Goal: Check status: Check status

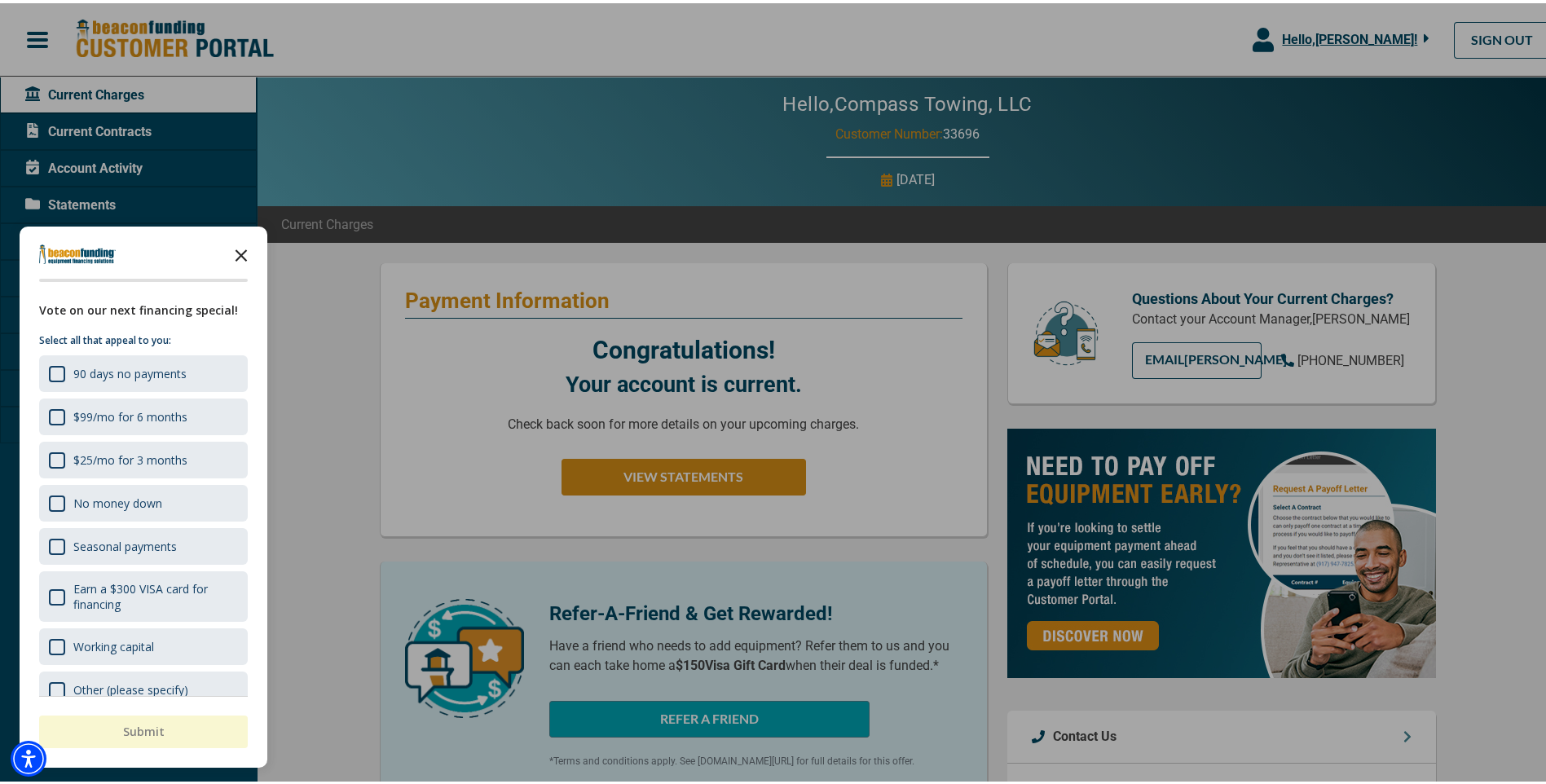
click at [234, 250] on icon "Close the survey" at bounding box center [241, 250] width 32 height 32
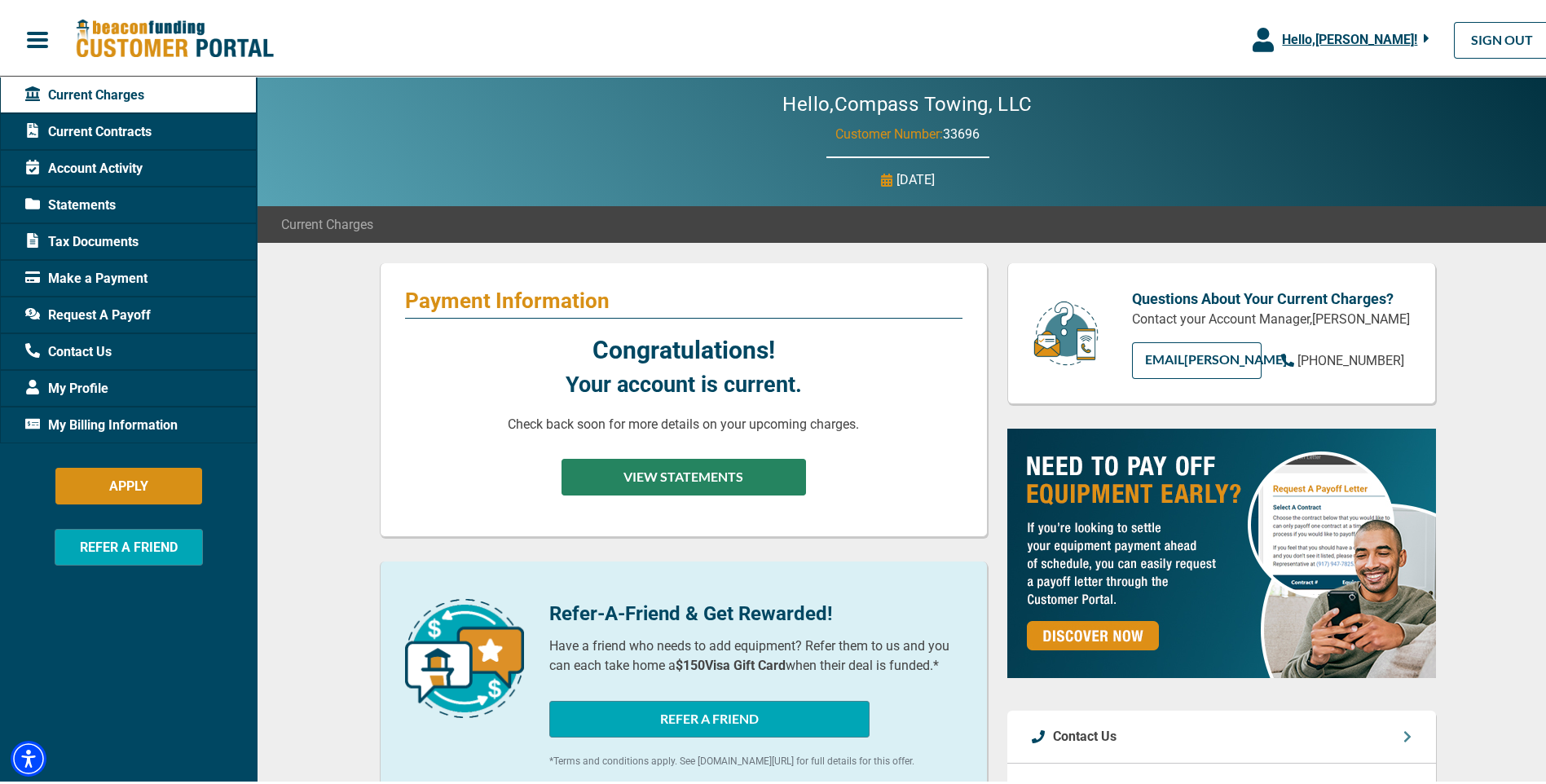
click at [676, 479] on button "VIEW STATEMENTS" at bounding box center [684, 474] width 244 height 37
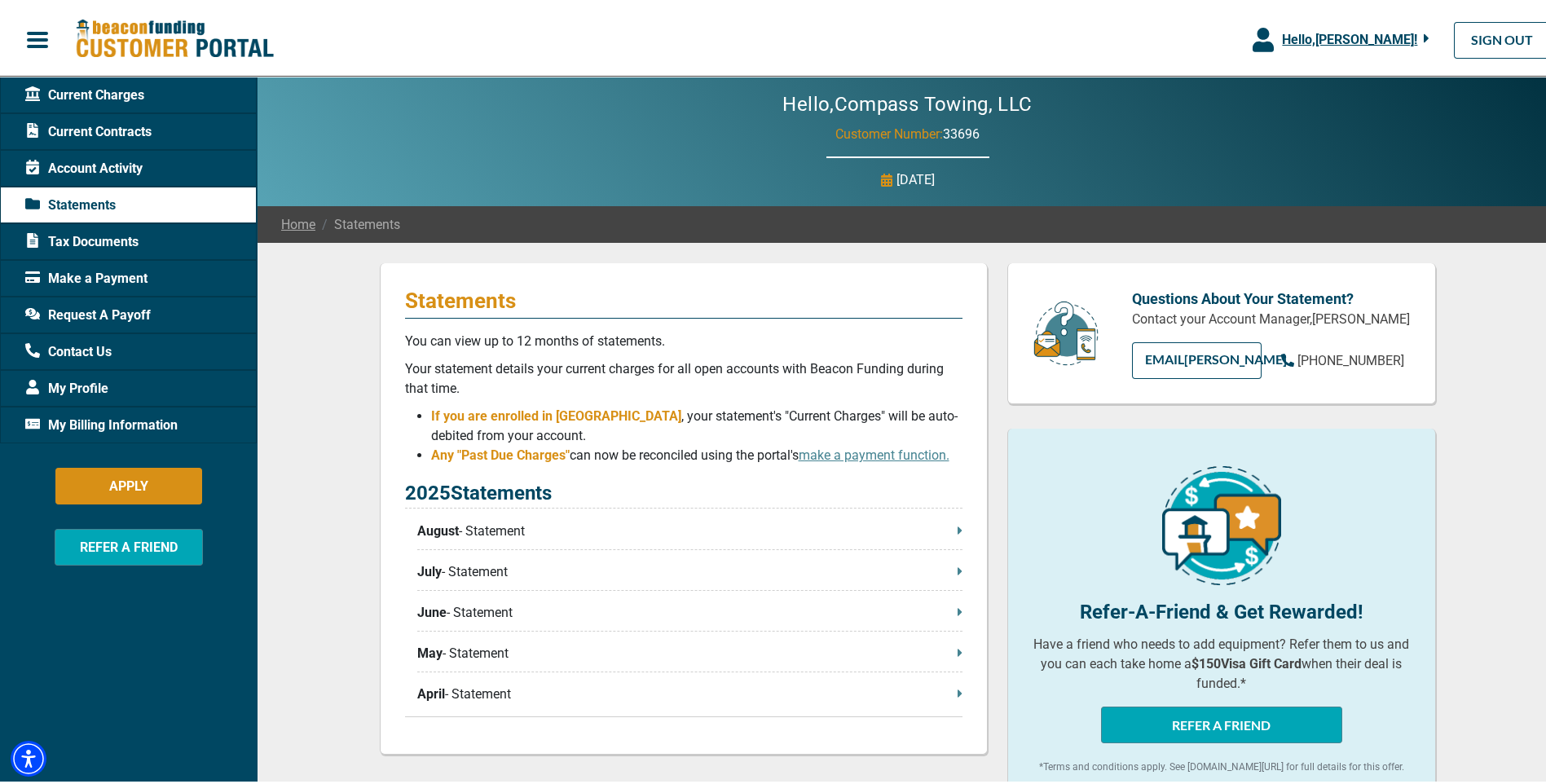
scroll to position [163, 0]
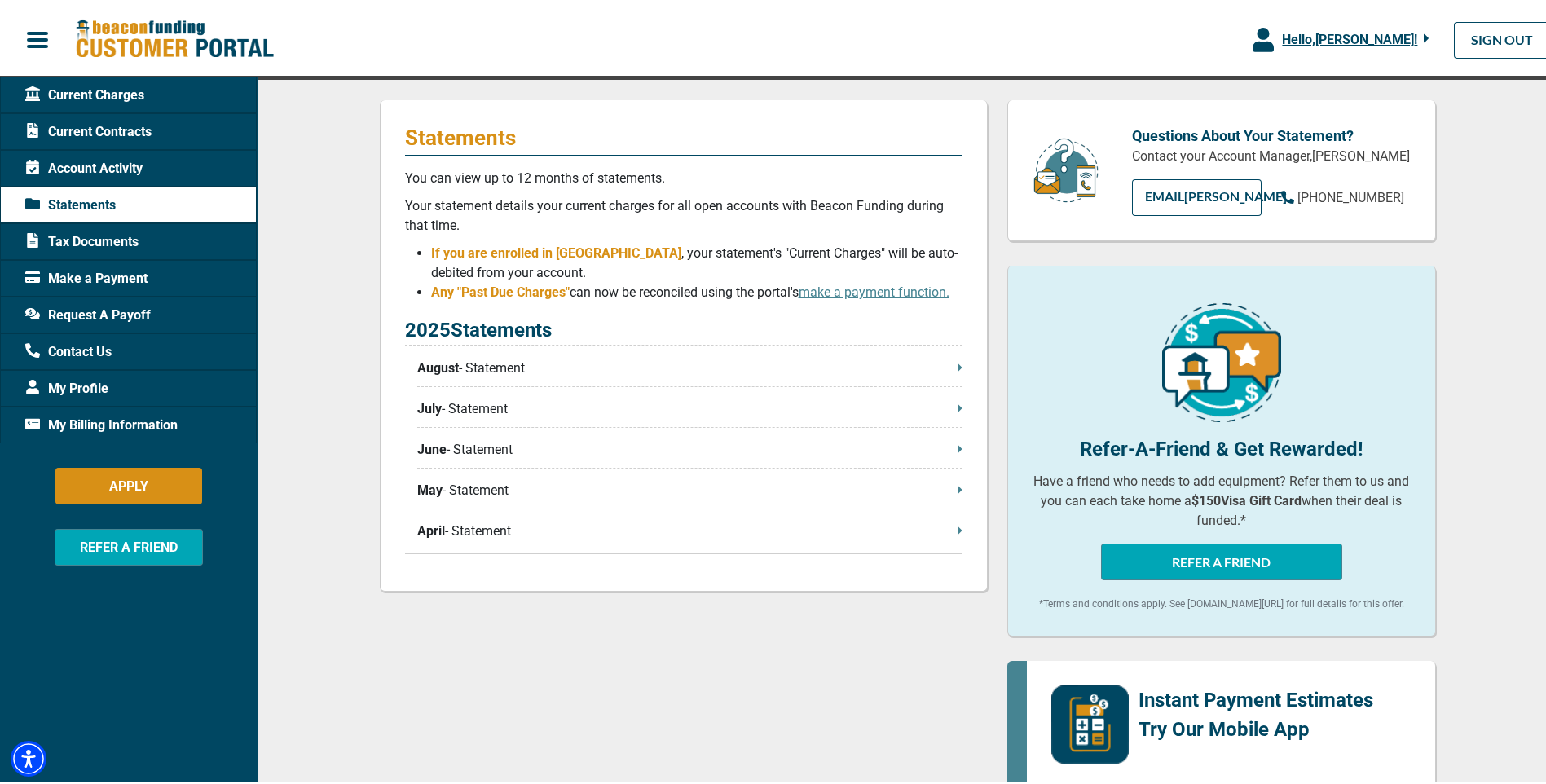
click at [475, 535] on p "April - Statement" at bounding box center [689, 528] width 545 height 19
click at [128, 171] on span "Account Activity" at bounding box center [84, 165] width 118 height 19
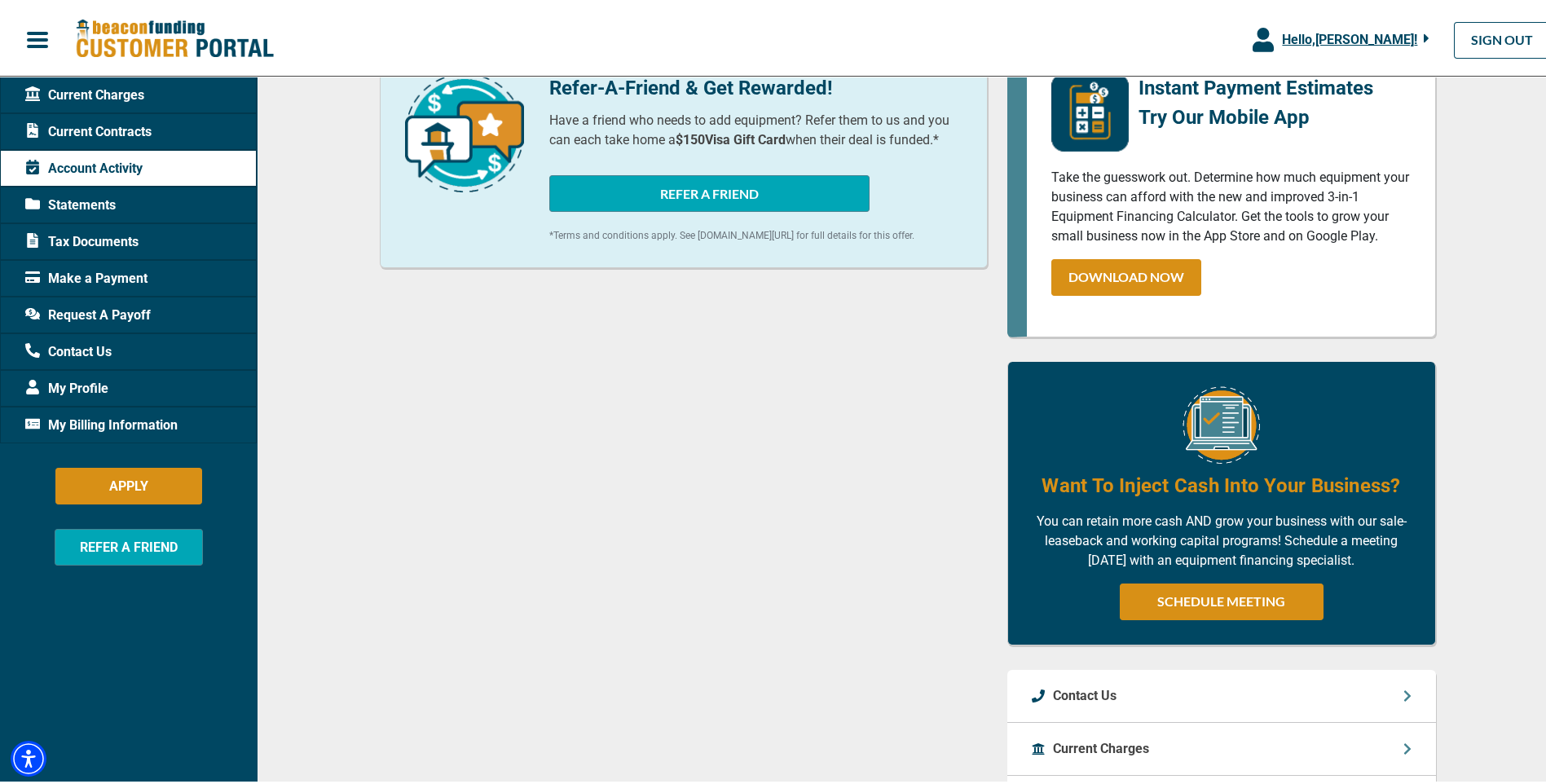
scroll to position [135, 0]
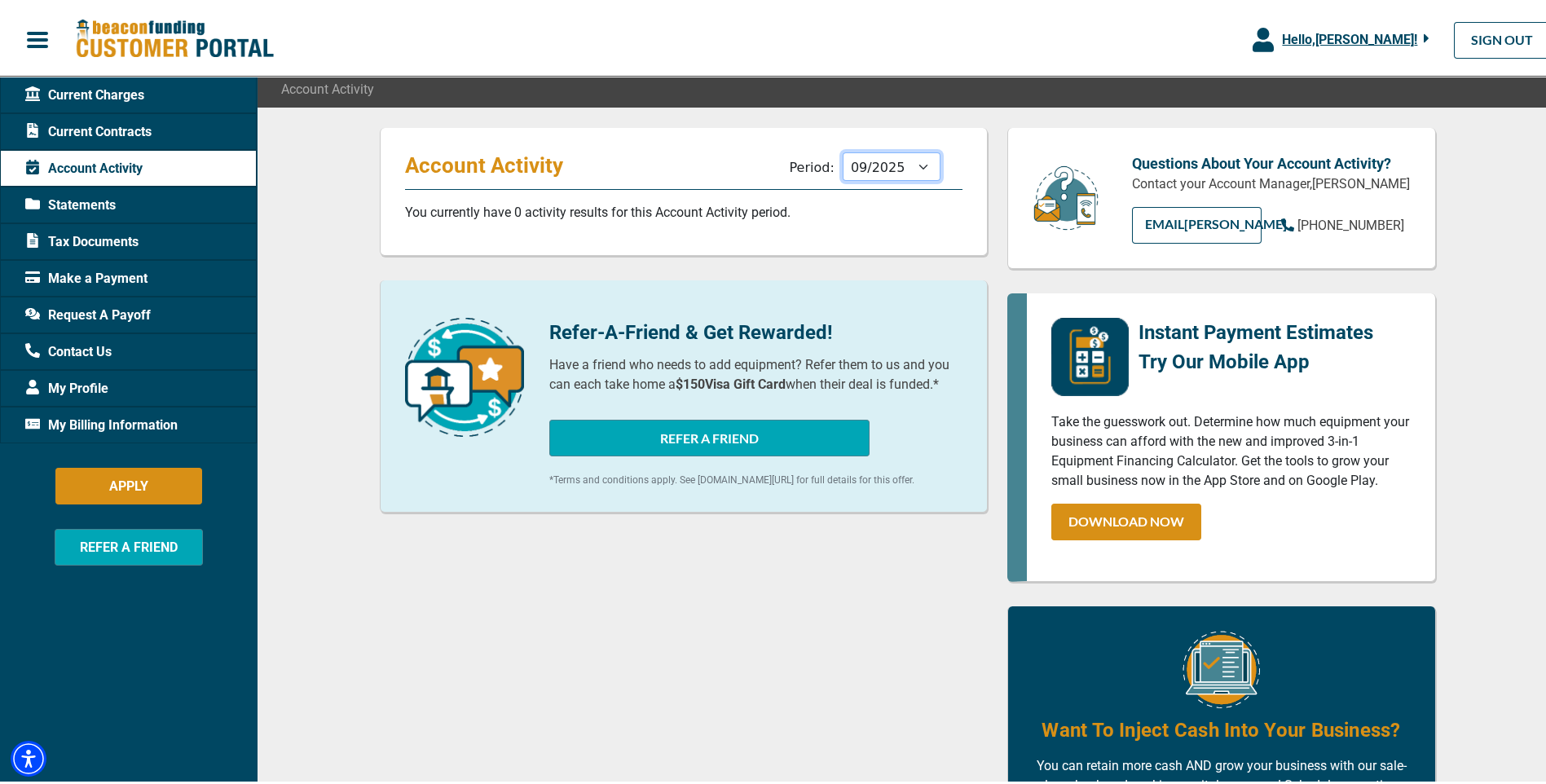
click at [909, 174] on select "10/2025 09/2025 08/2025 07/2025 06/2025 05/2025 04/2025 03/2025 02/2025 01/2025…" at bounding box center [892, 163] width 97 height 28
select select "03/2025"
click at [843, 149] on select "10/2025 09/2025 08/2025 07/2025 06/2025 05/2025 04/2025 03/2025 02/2025 01/2025…" at bounding box center [892, 163] width 97 height 28
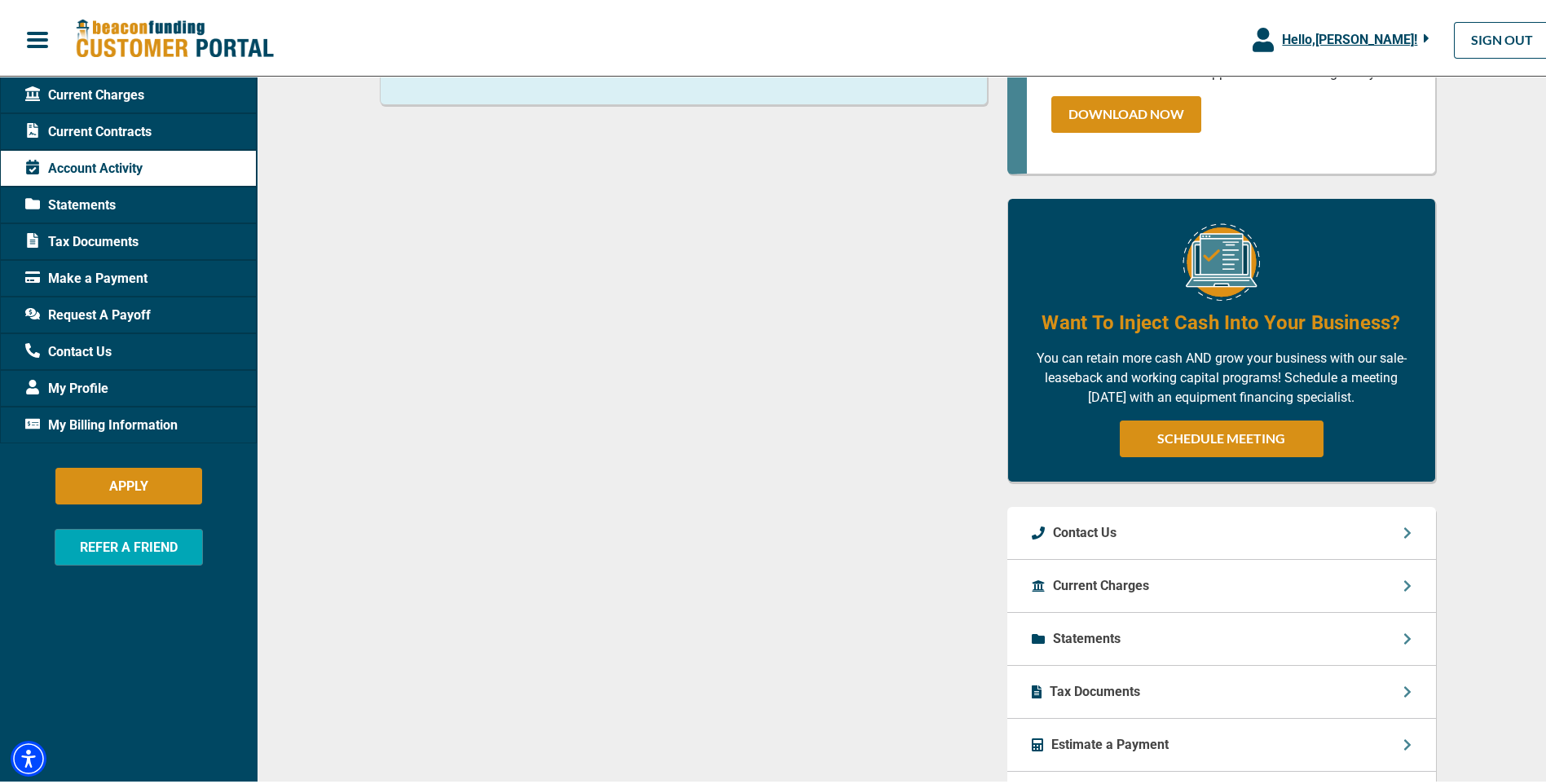
scroll to position [706, 0]
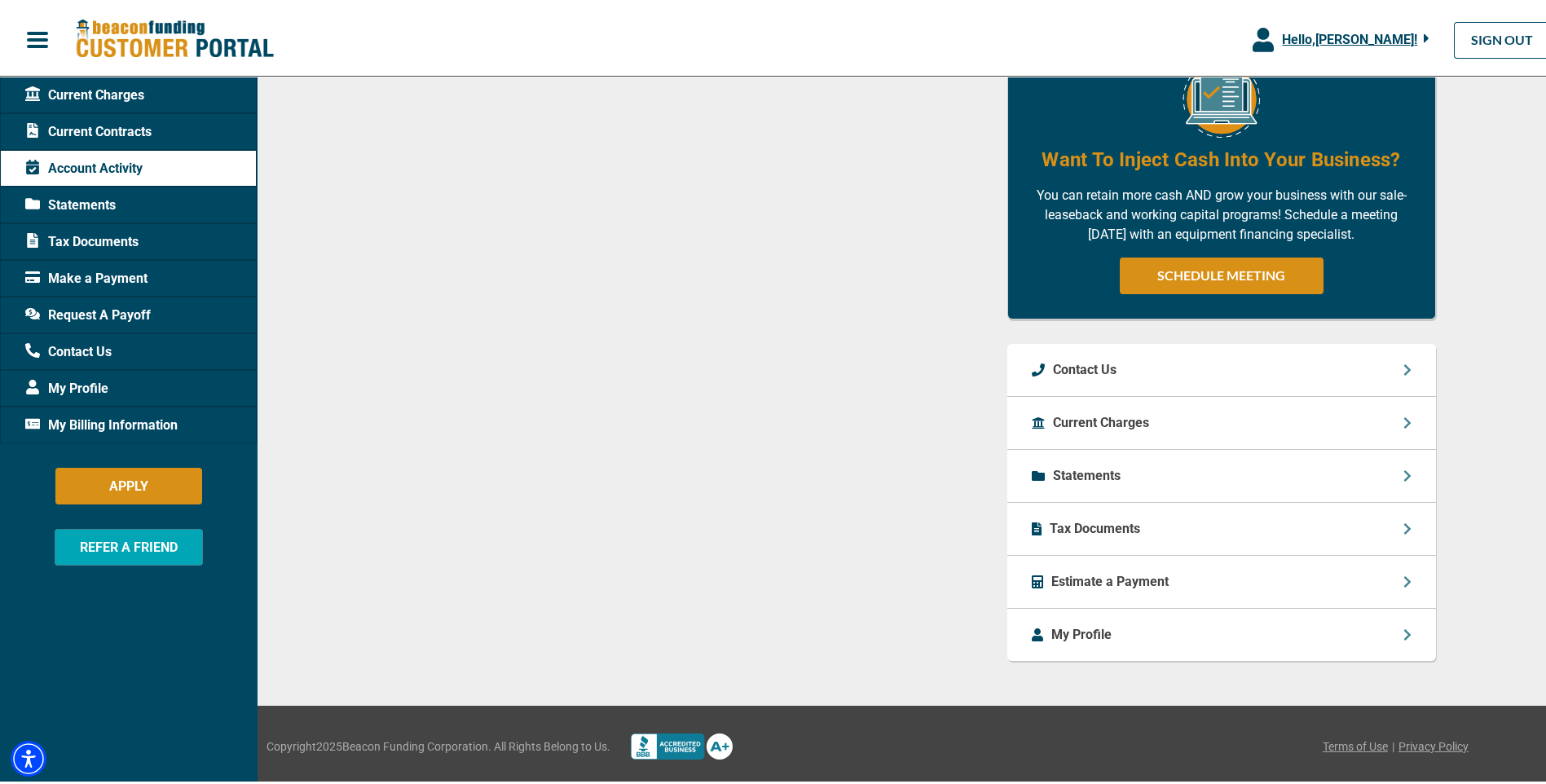
click at [1394, 478] on div "Statements" at bounding box center [1222, 473] width 428 height 53
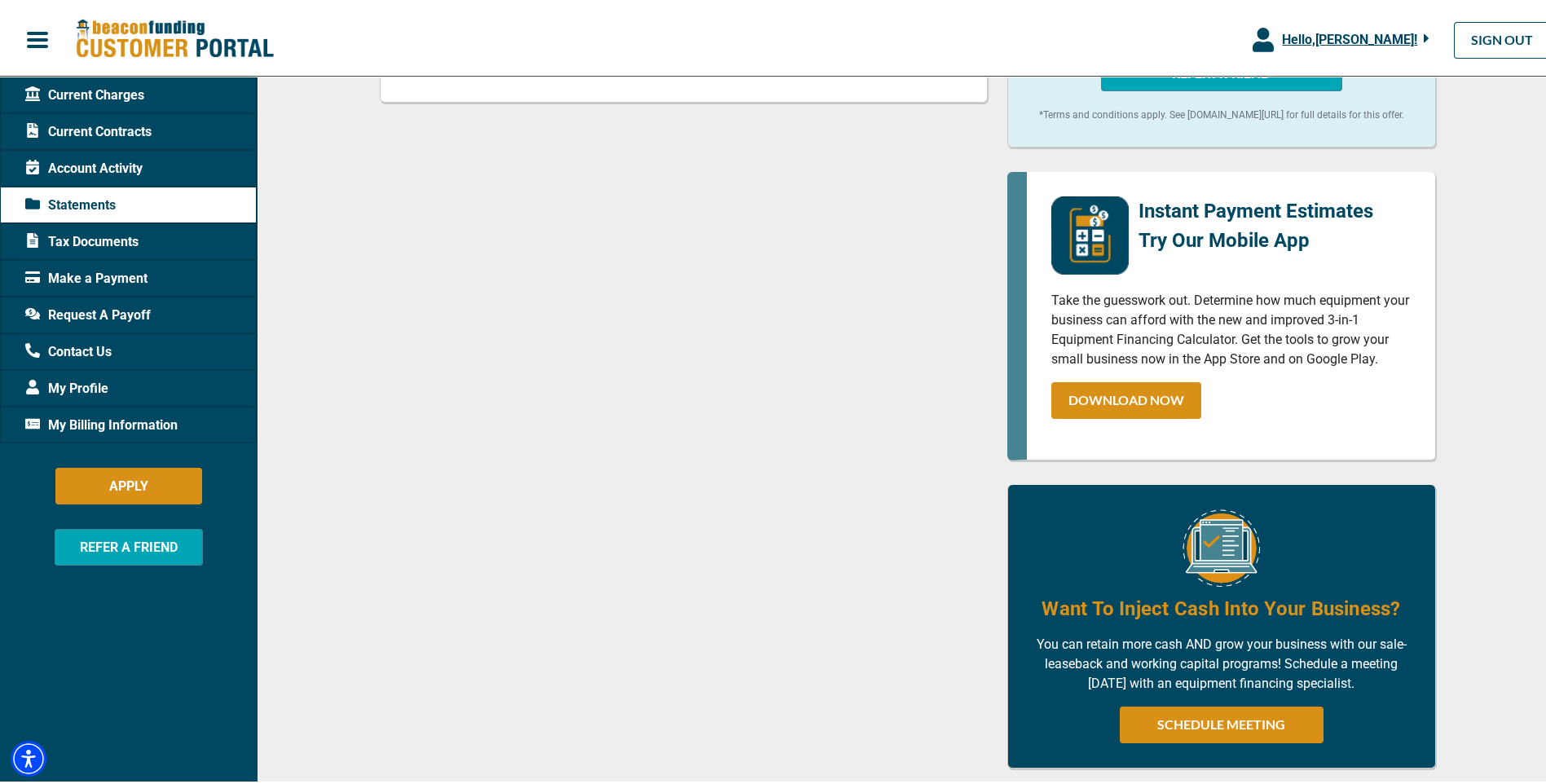
scroll to position [774, 0]
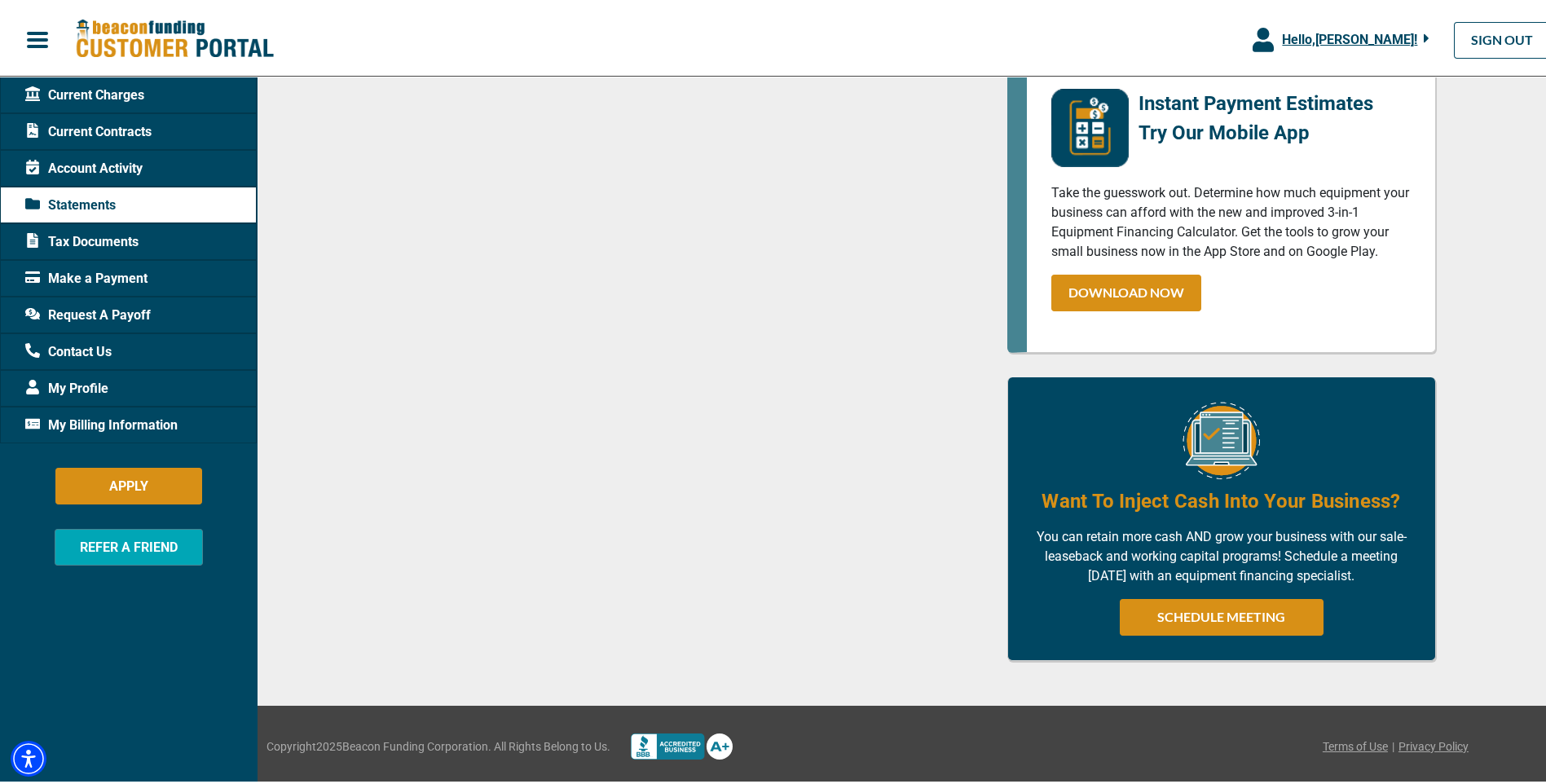
click at [126, 137] on span "Current Contracts" at bounding box center [87, 128] width 126 height 19
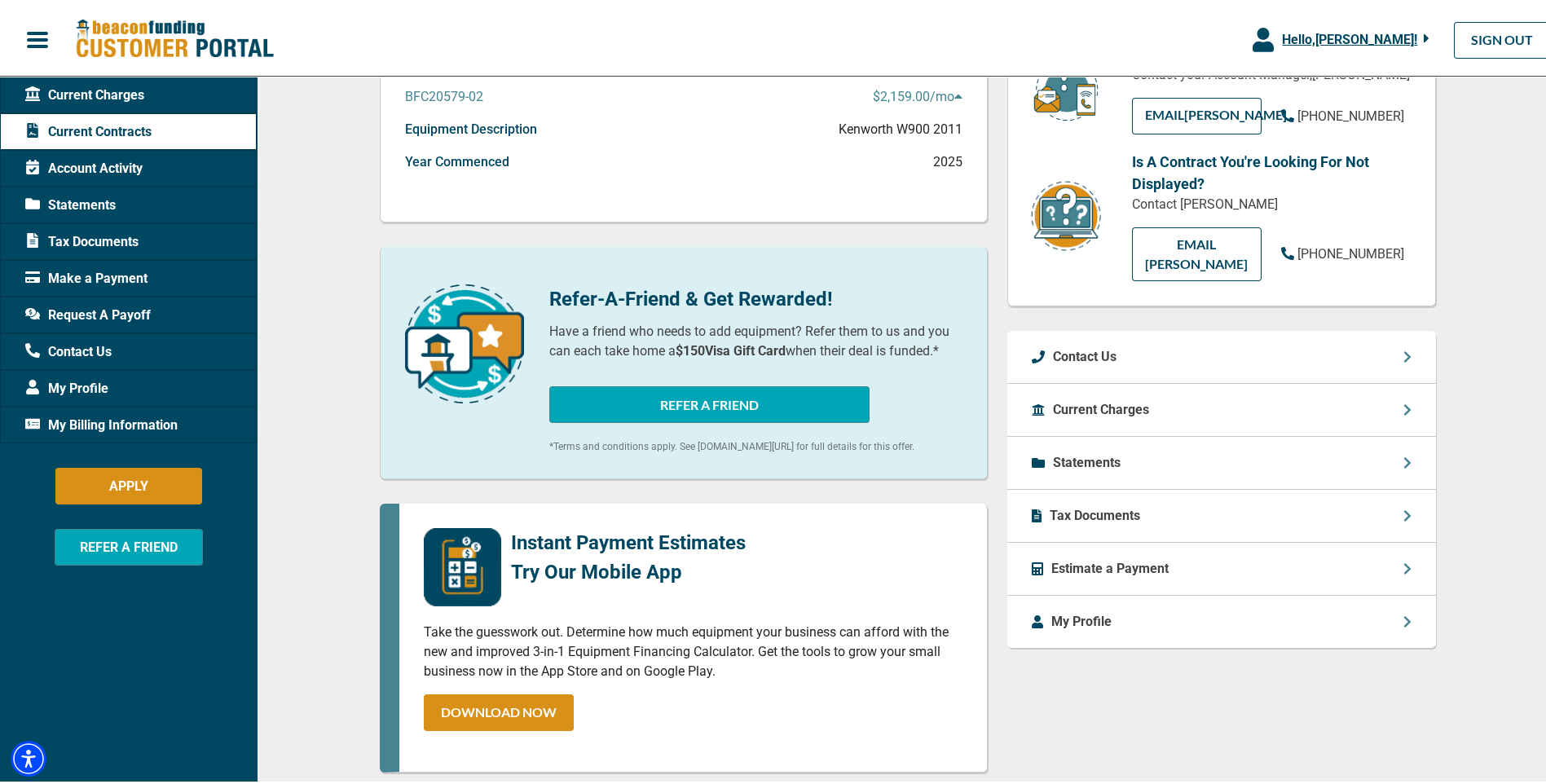
scroll to position [82, 0]
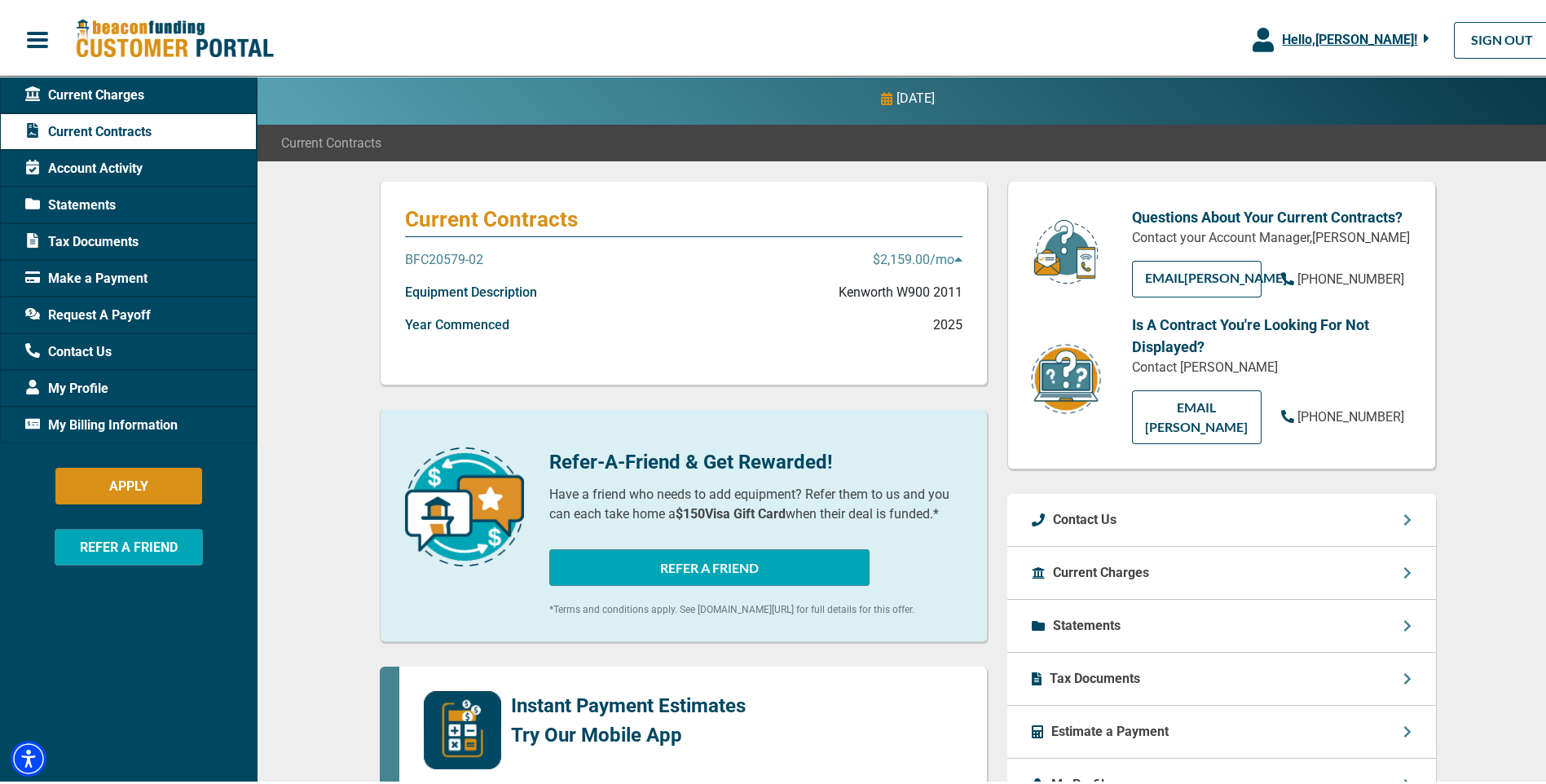
click at [454, 253] on p "BFC20579-02" at bounding box center [444, 256] width 78 height 19
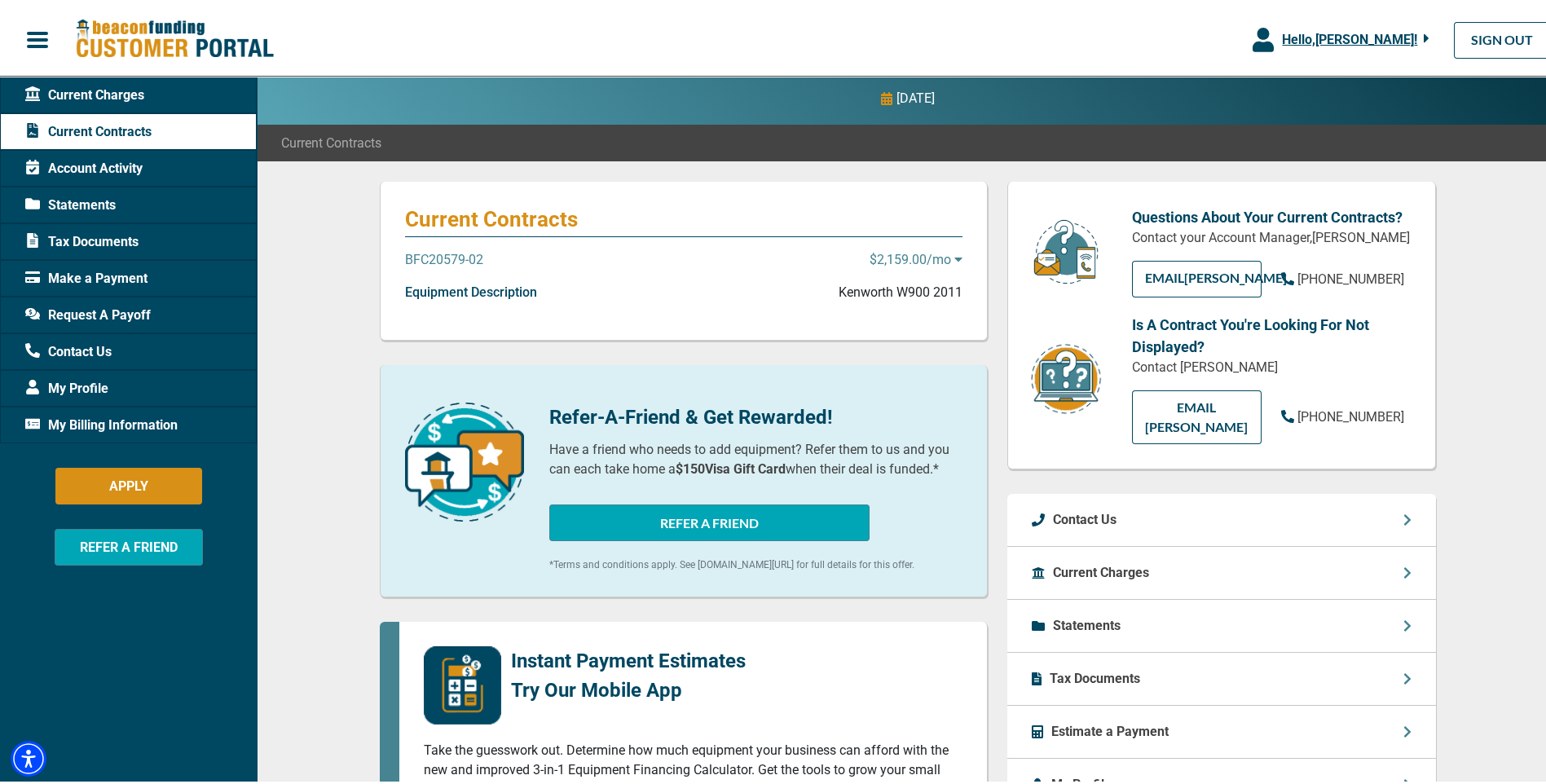
click at [853, 284] on p "Kenworth W900 2011" at bounding box center [901, 289] width 124 height 19
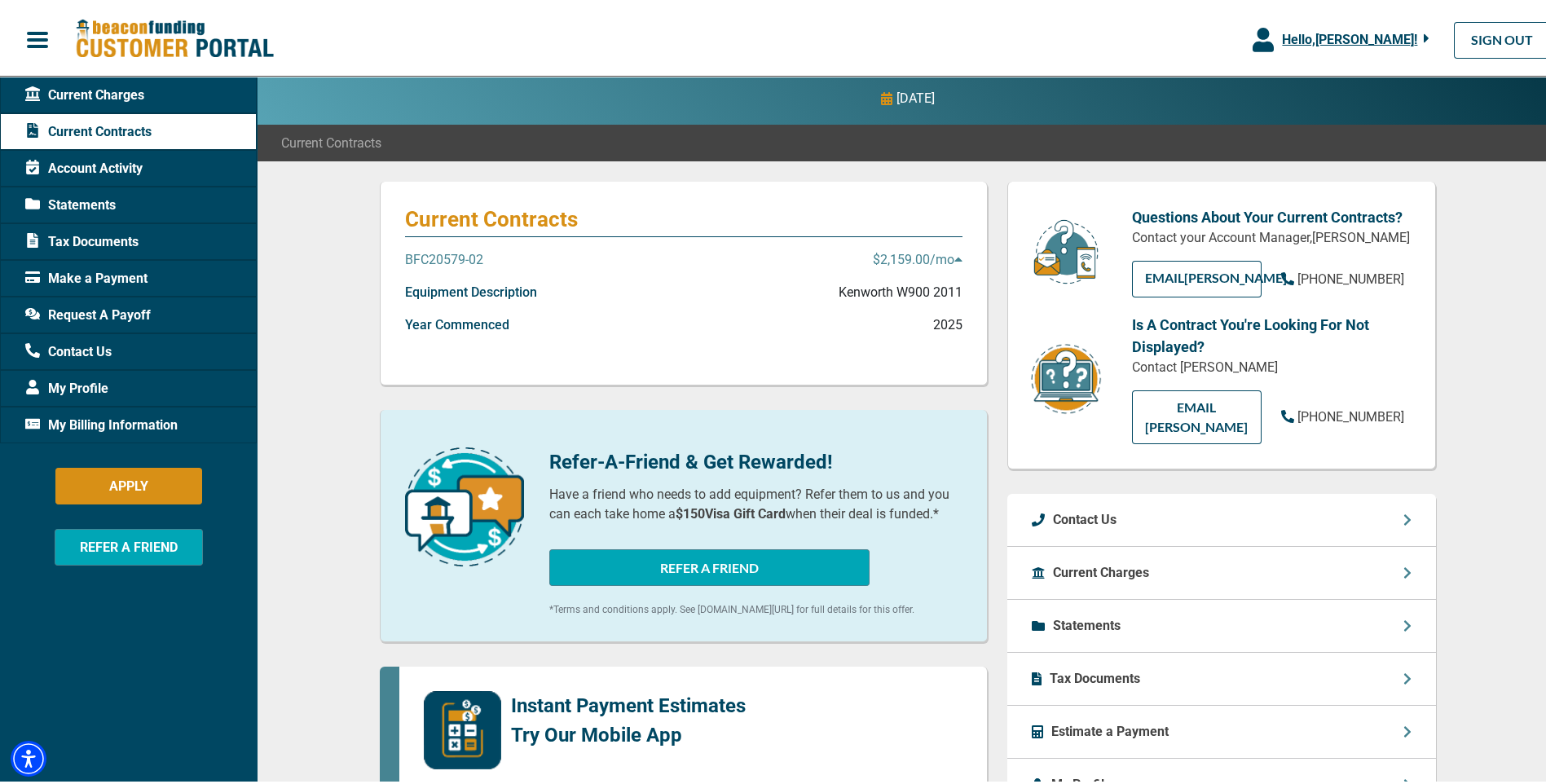
click at [954, 256] on icon at bounding box center [958, 256] width 7 height 4
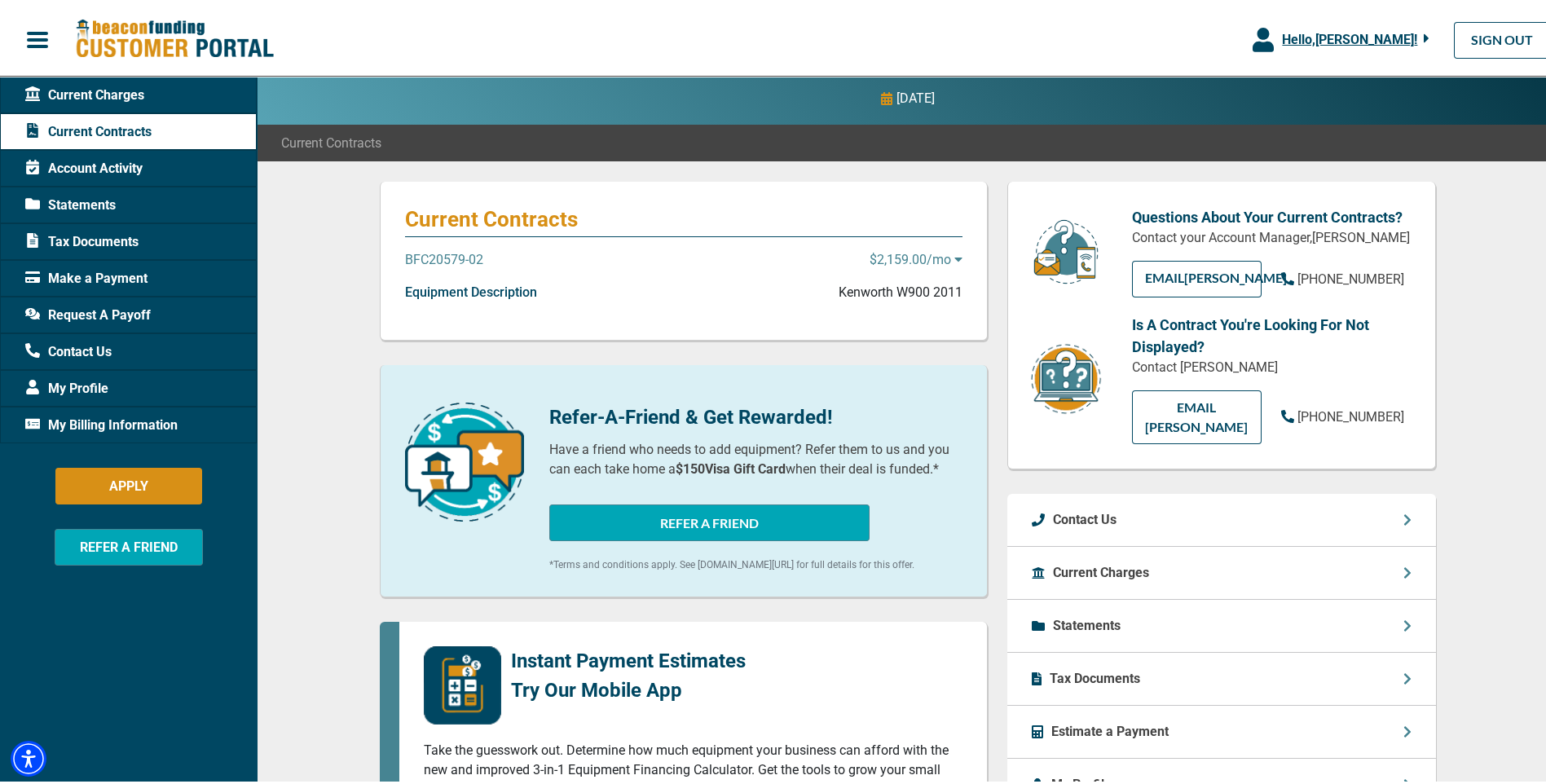
click at [504, 299] on div "Equipment Description Kenworth W900 2011" at bounding box center [684, 295] width 558 height 32
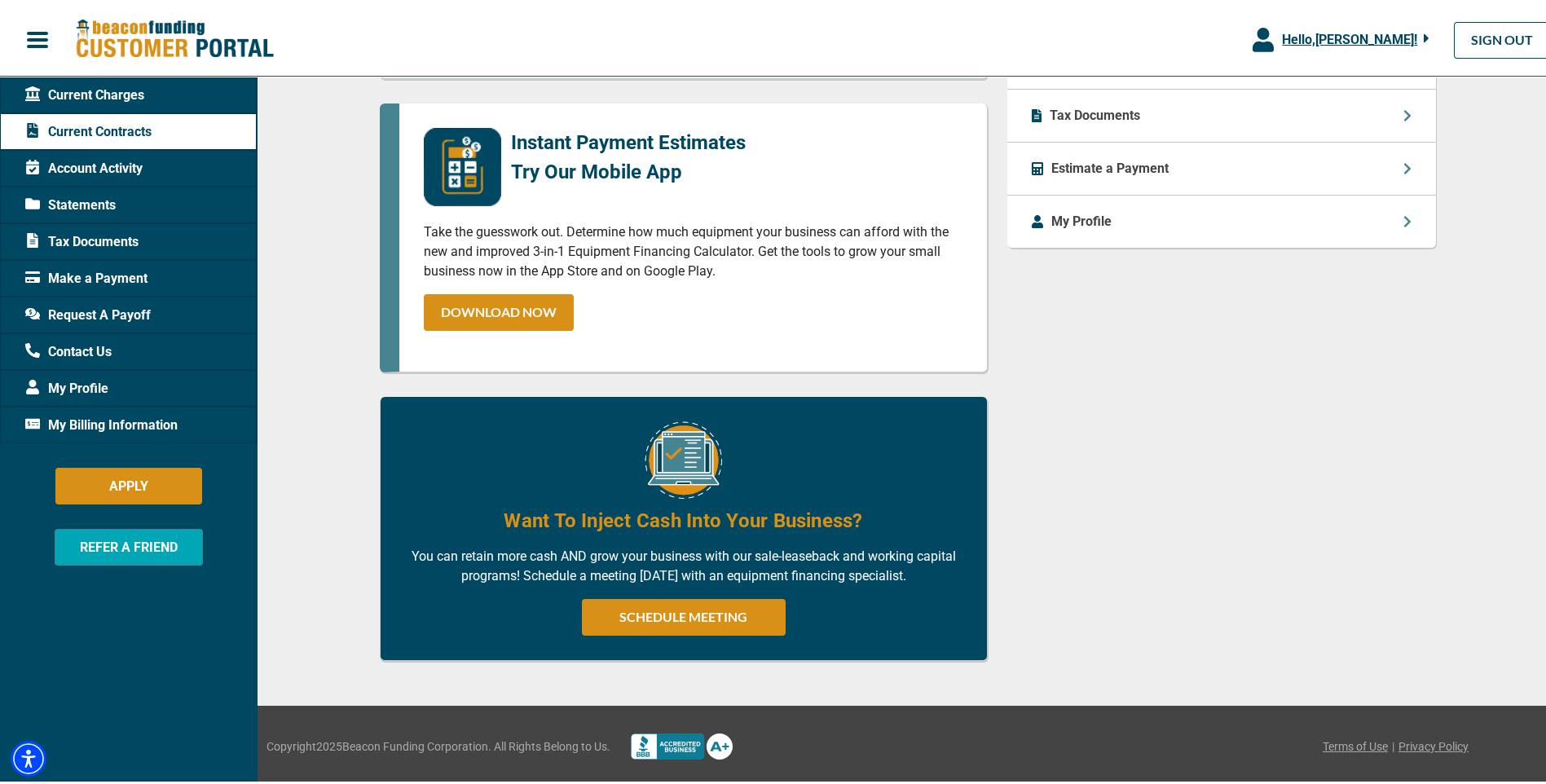
scroll to position [659, 0]
click at [1073, 457] on div "Questions About Your Current Contracts? Contact your Account Manager, Mayuri Sa…" at bounding box center [1222, 148] width 449 height 1067
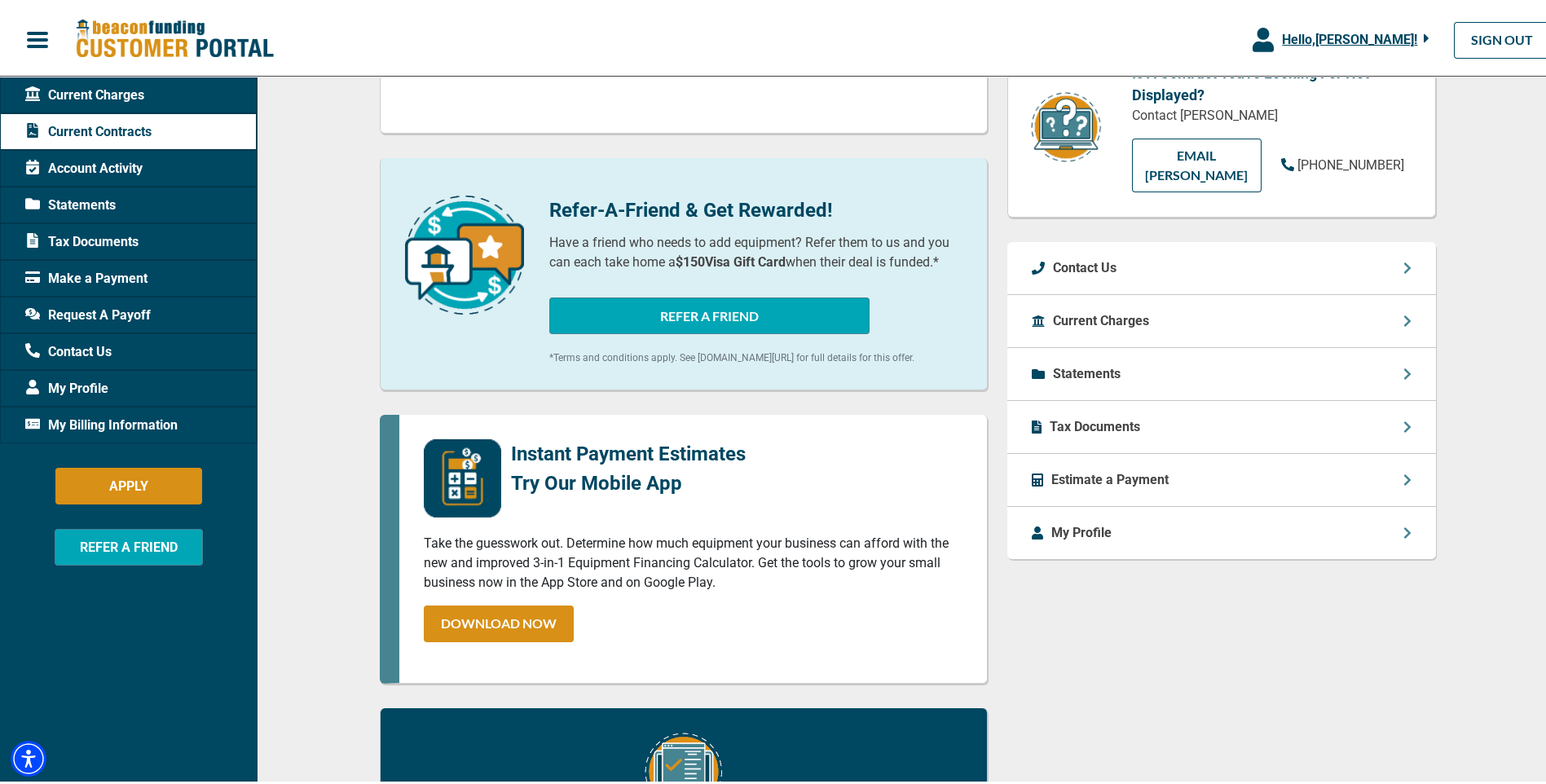
scroll to position [7, 0]
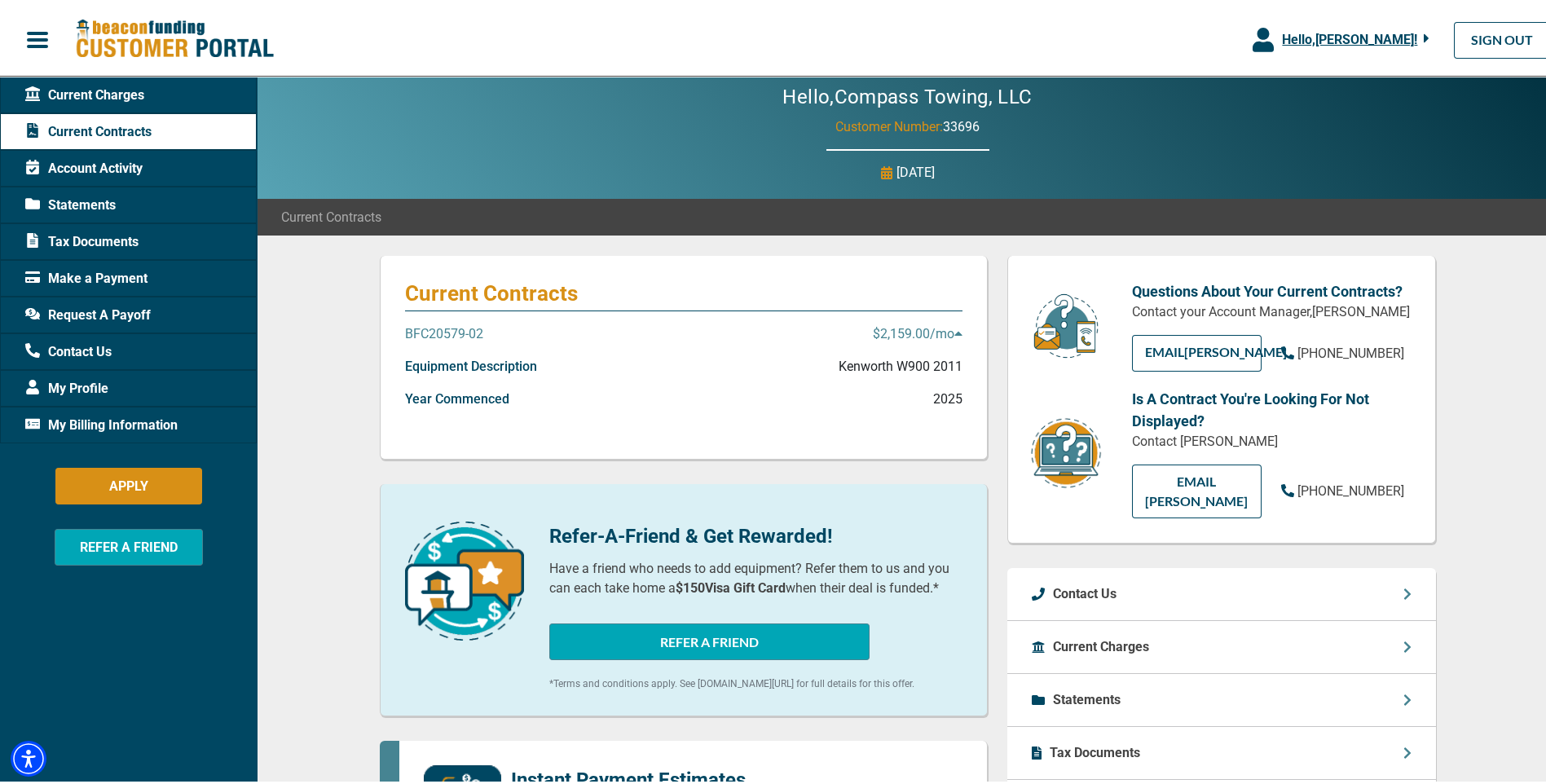
click at [95, 169] on span "Account Activity" at bounding box center [84, 165] width 118 height 19
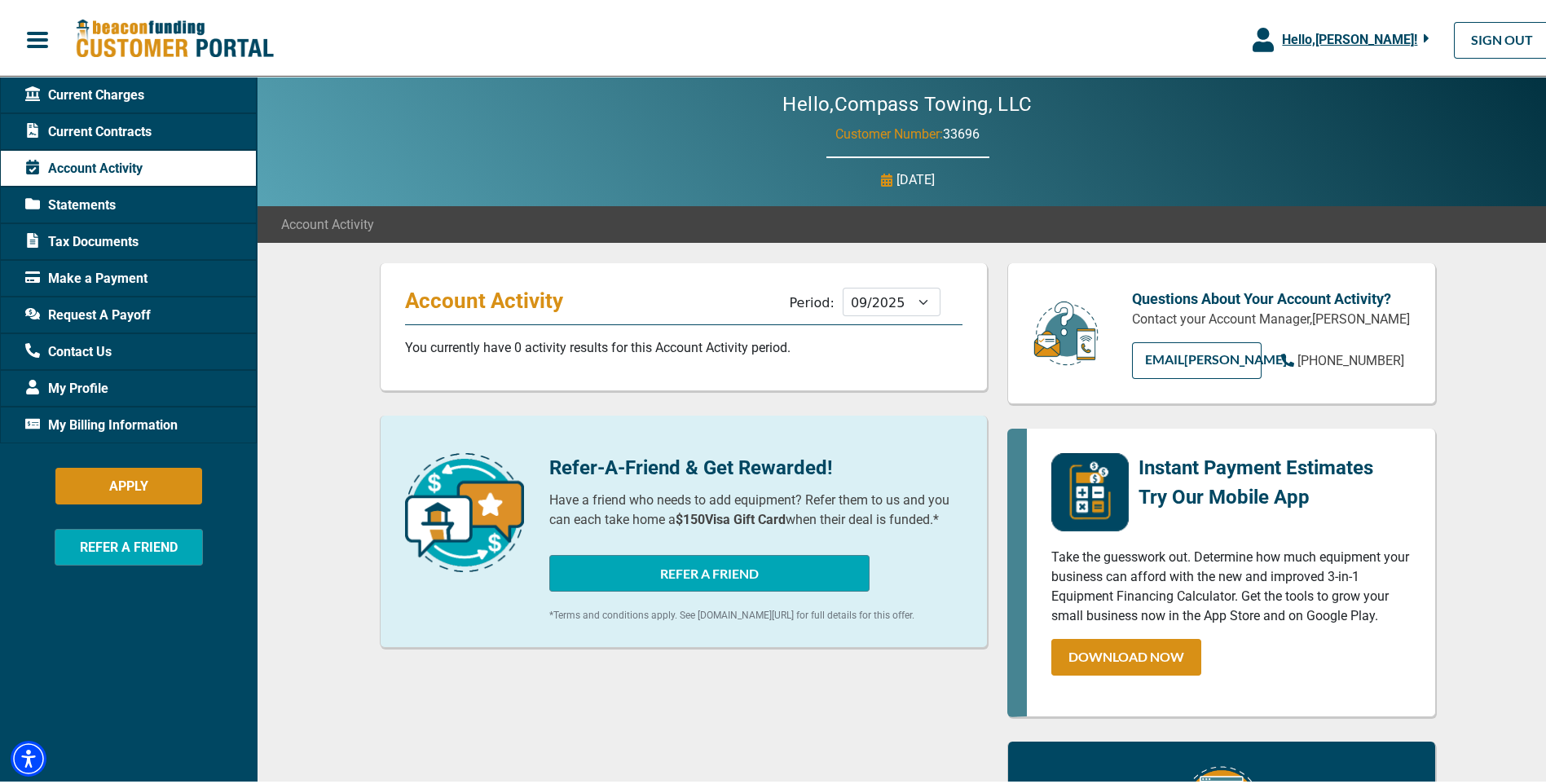
click at [136, 133] on span "Current Contracts" at bounding box center [87, 128] width 126 height 19
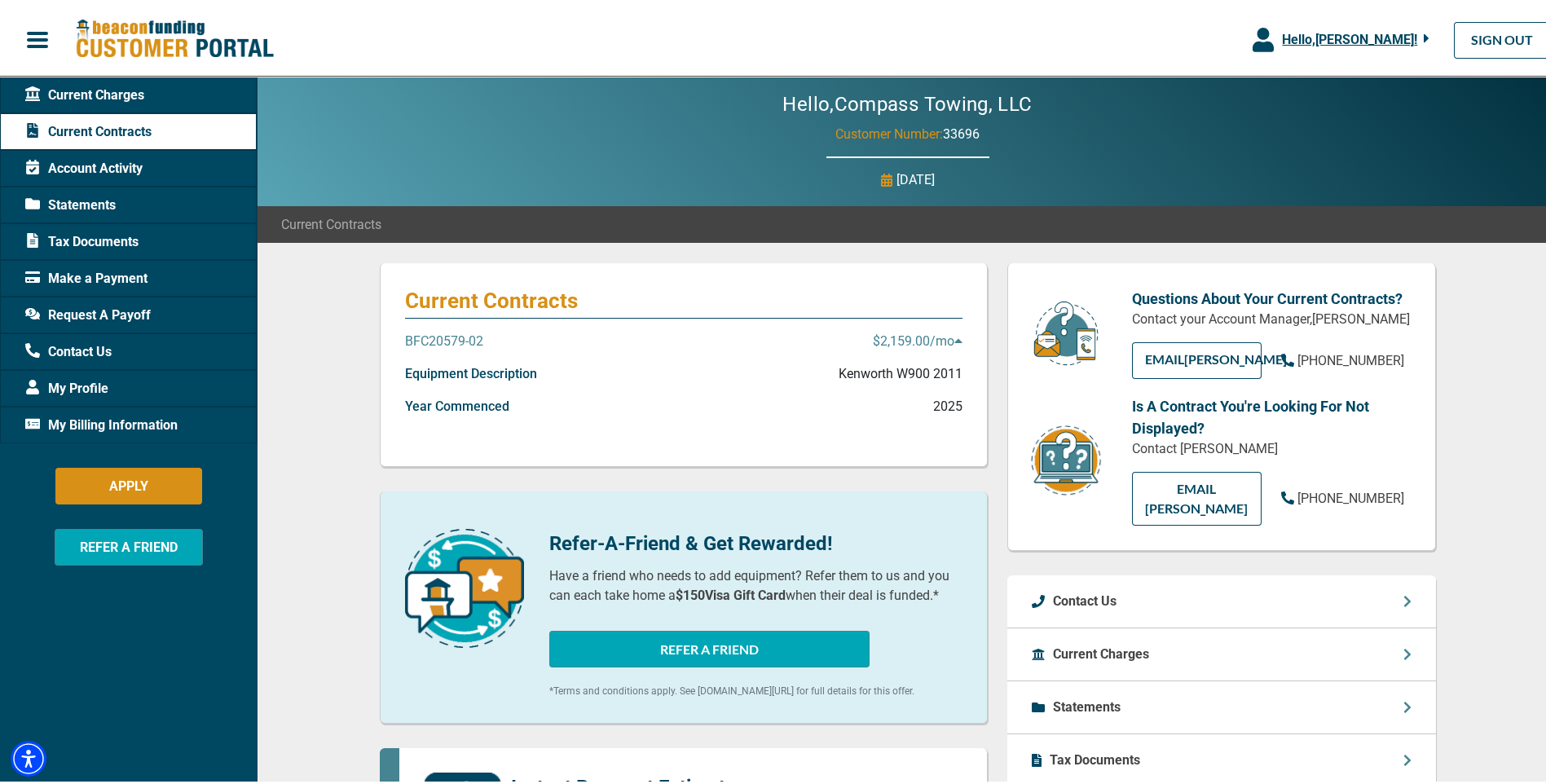
click at [954, 341] on icon at bounding box center [958, 337] width 8 height 13
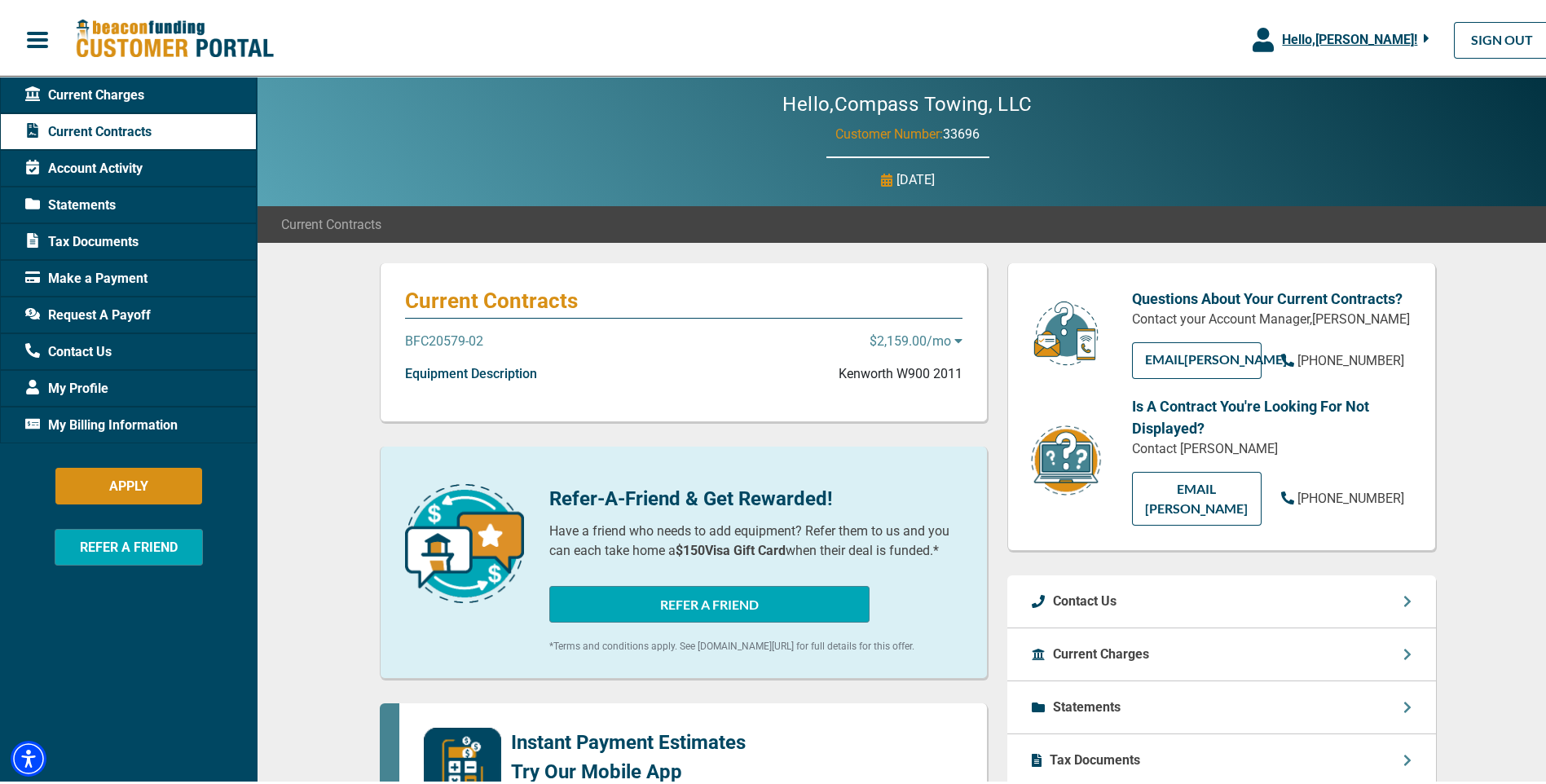
click at [913, 337] on p "$2,159.00 /mo" at bounding box center [915, 337] width 93 height 19
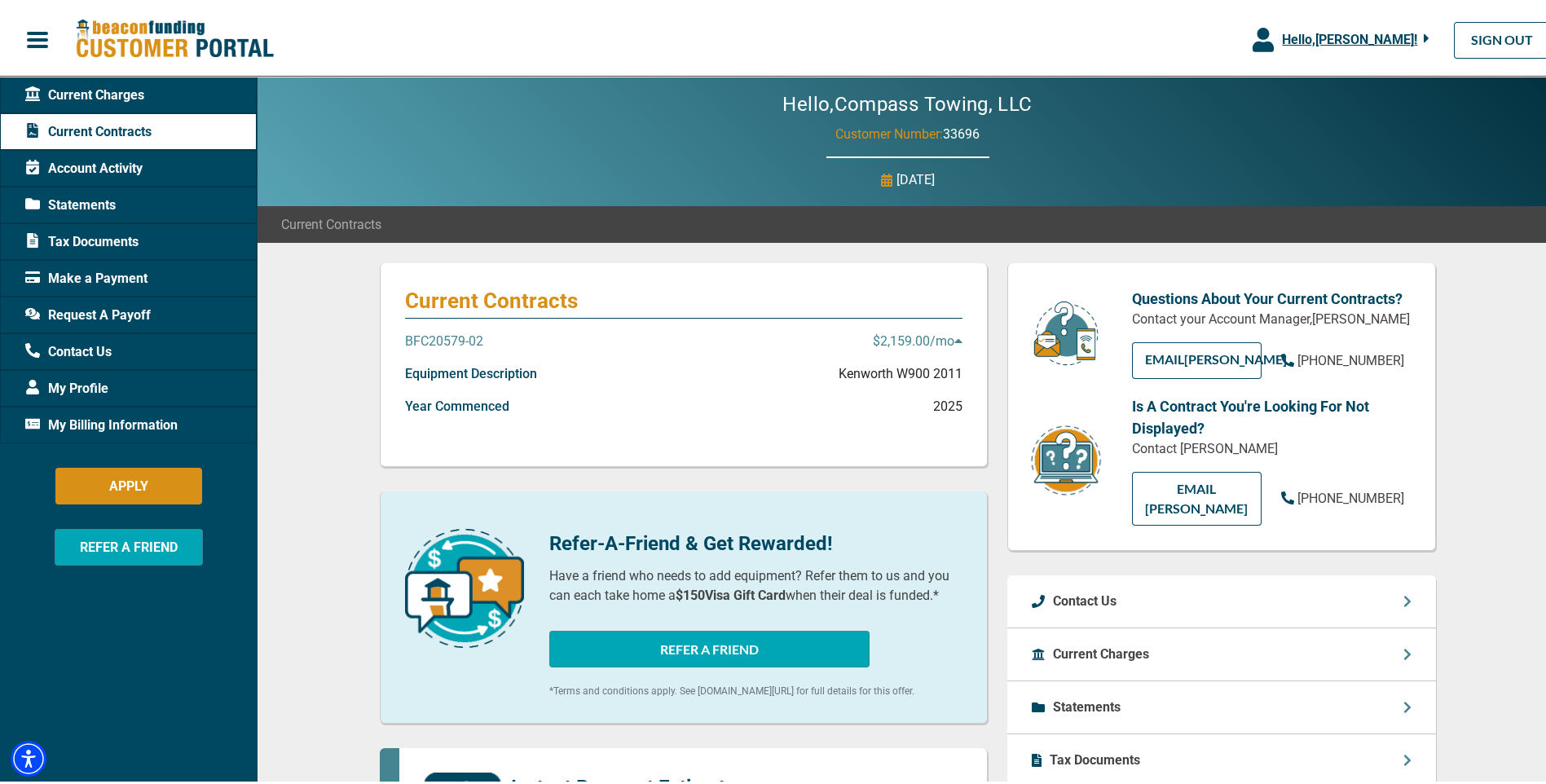
scroll to position [326, 0]
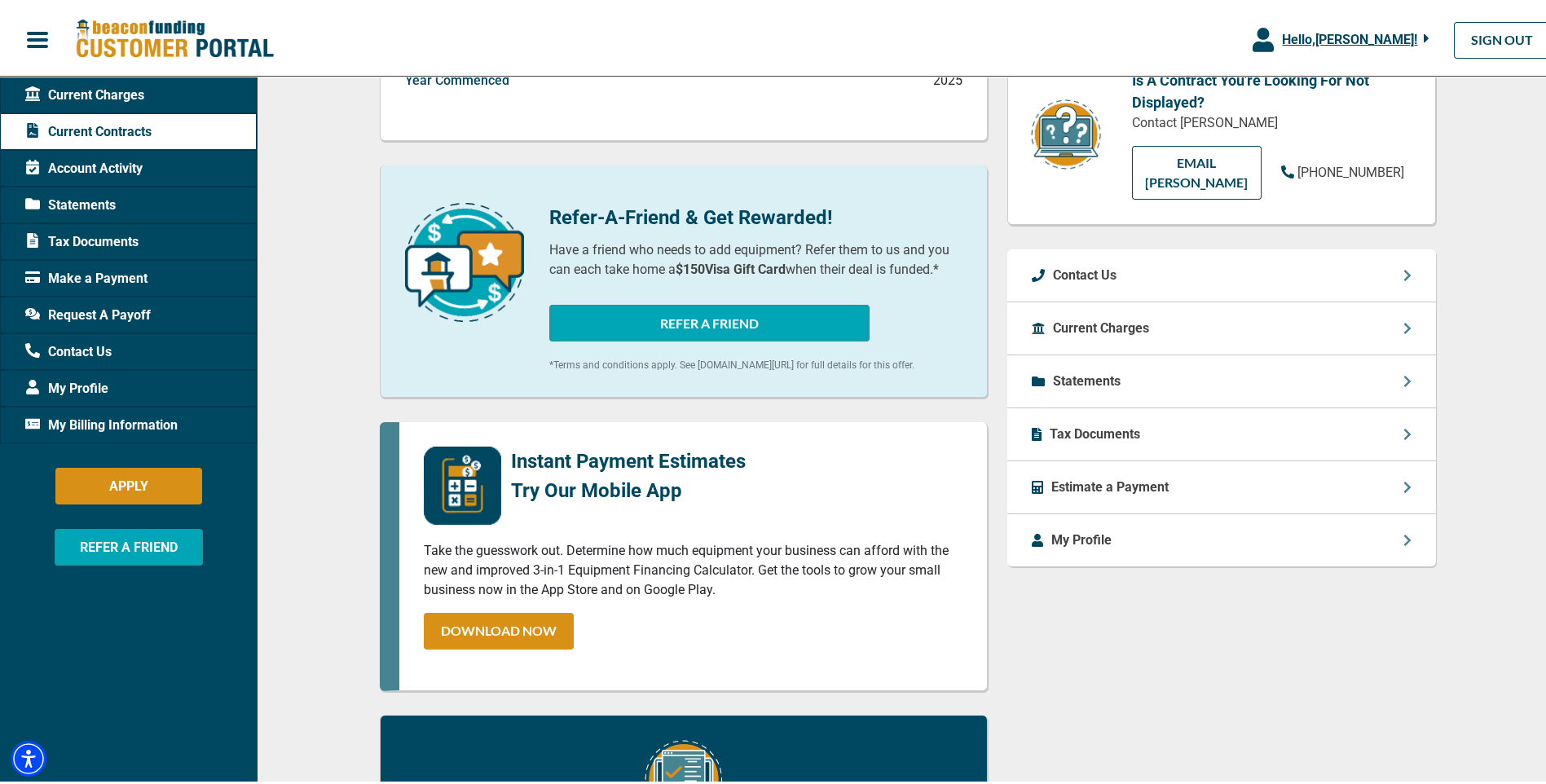
click at [1154, 419] on div "Tax Documents" at bounding box center [1222, 432] width 428 height 53
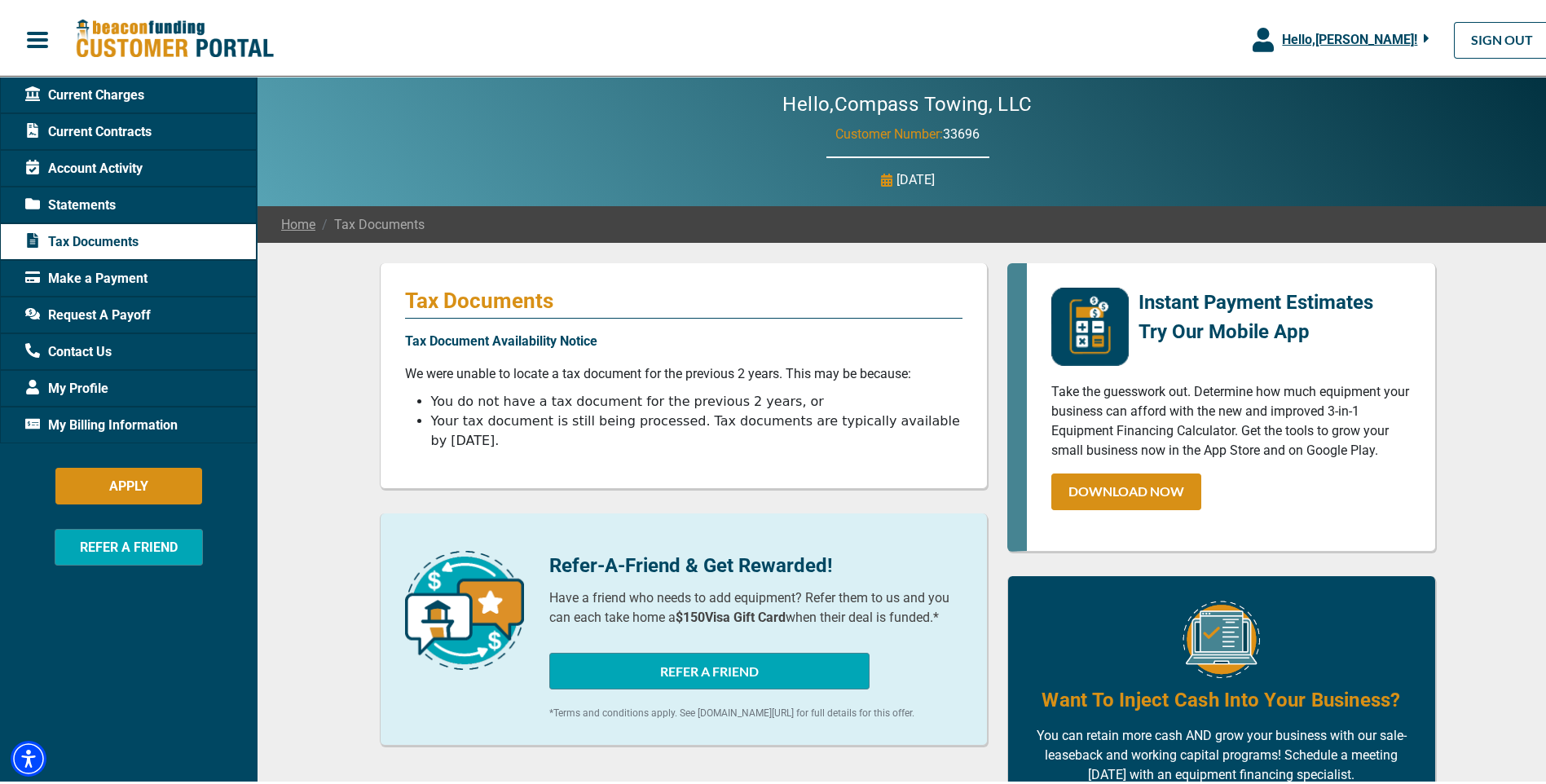
click at [126, 424] on span "My Billing Information" at bounding box center [101, 422] width 153 height 19
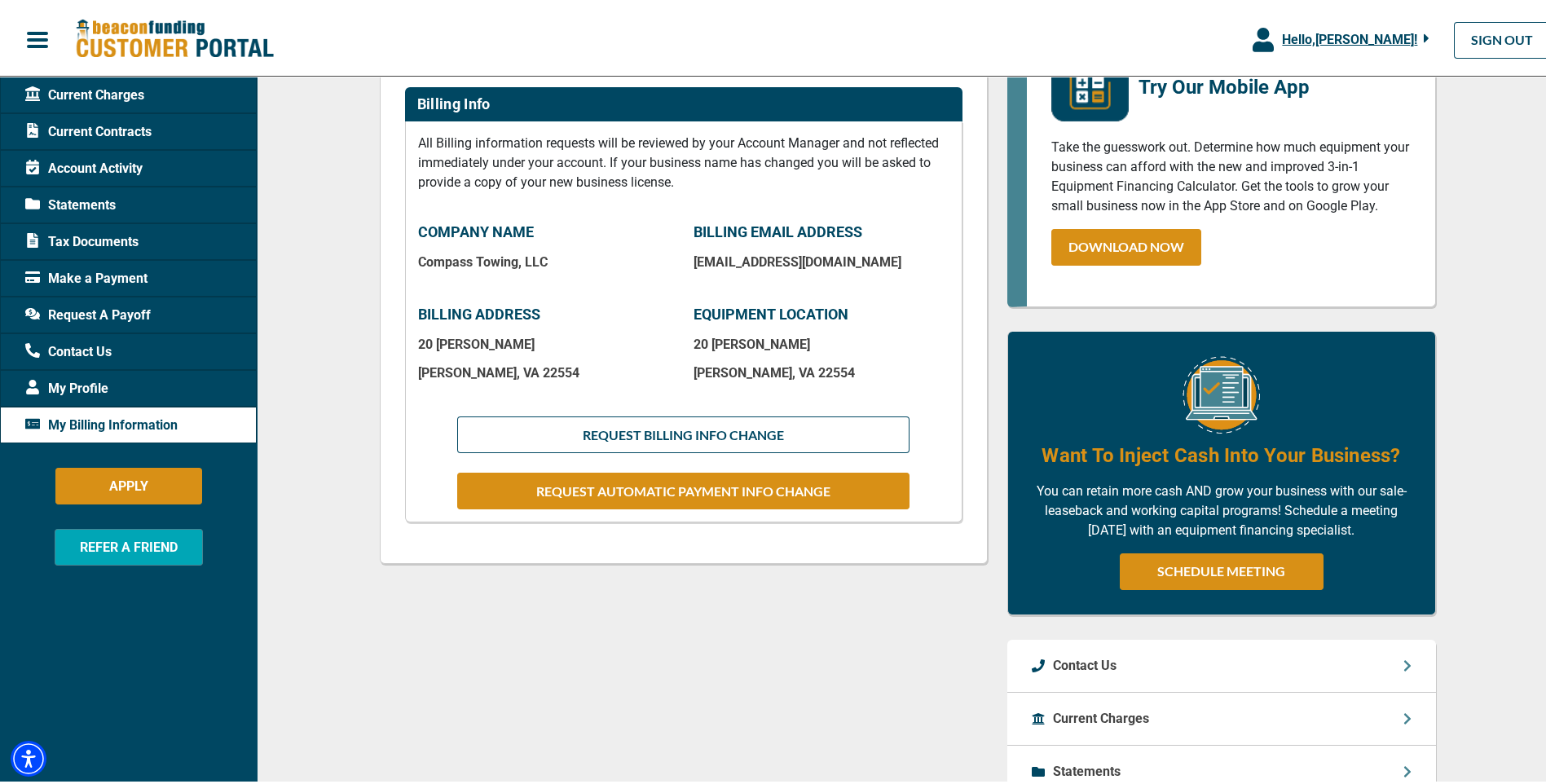
scroll to position [489, 0]
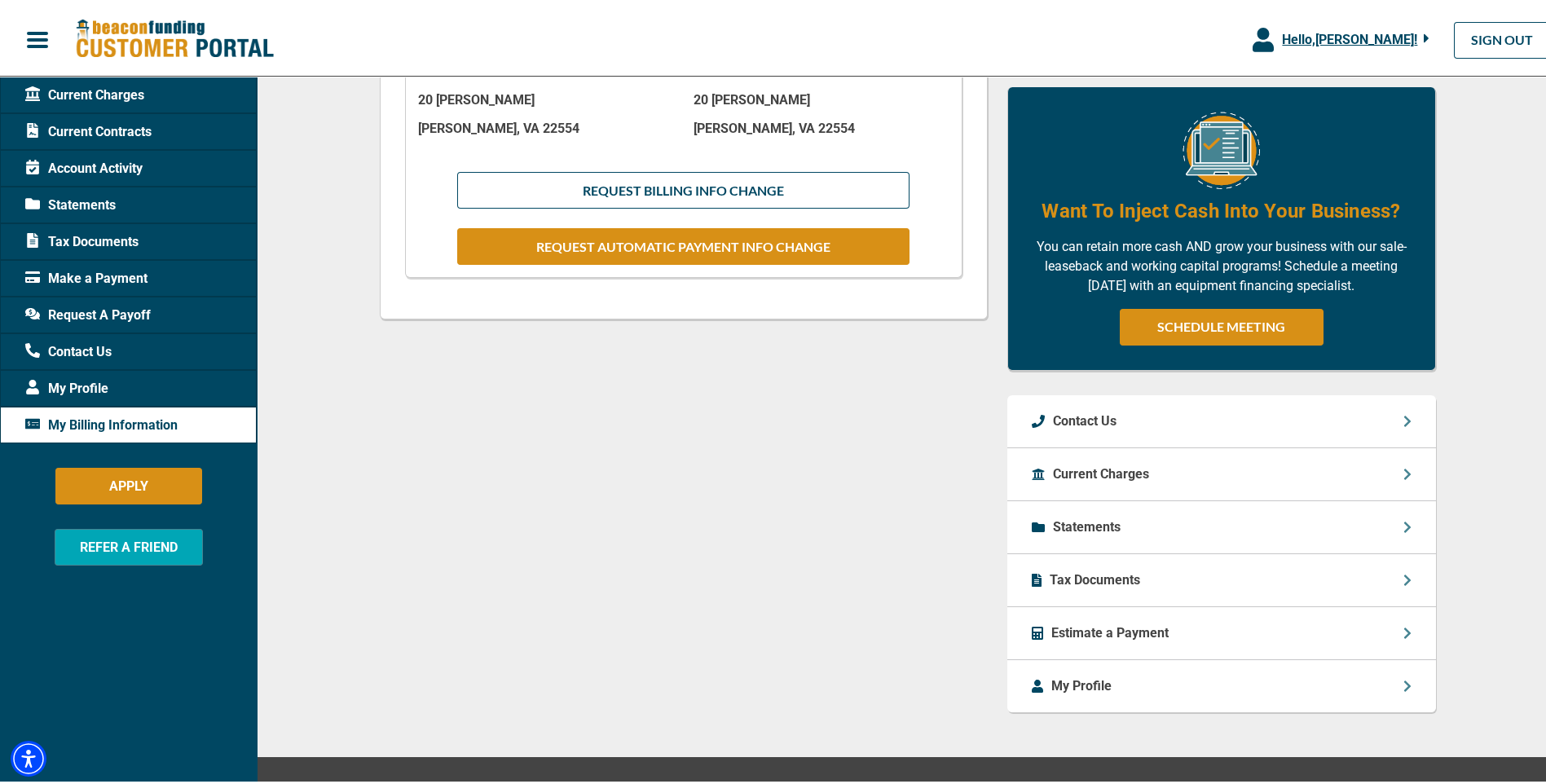
click at [1202, 480] on div "Current Charges" at bounding box center [1222, 472] width 428 height 53
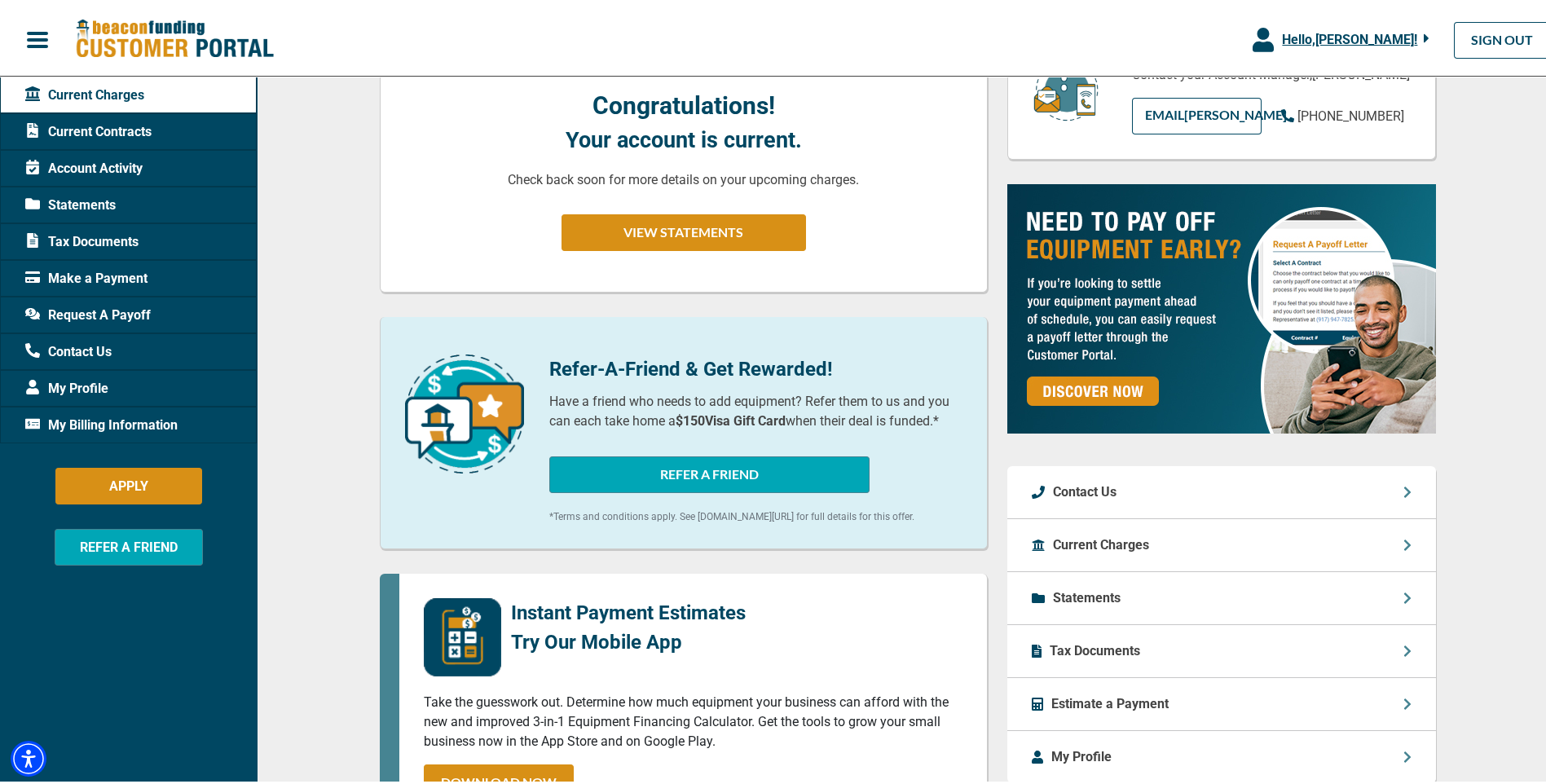
scroll to position [571, 0]
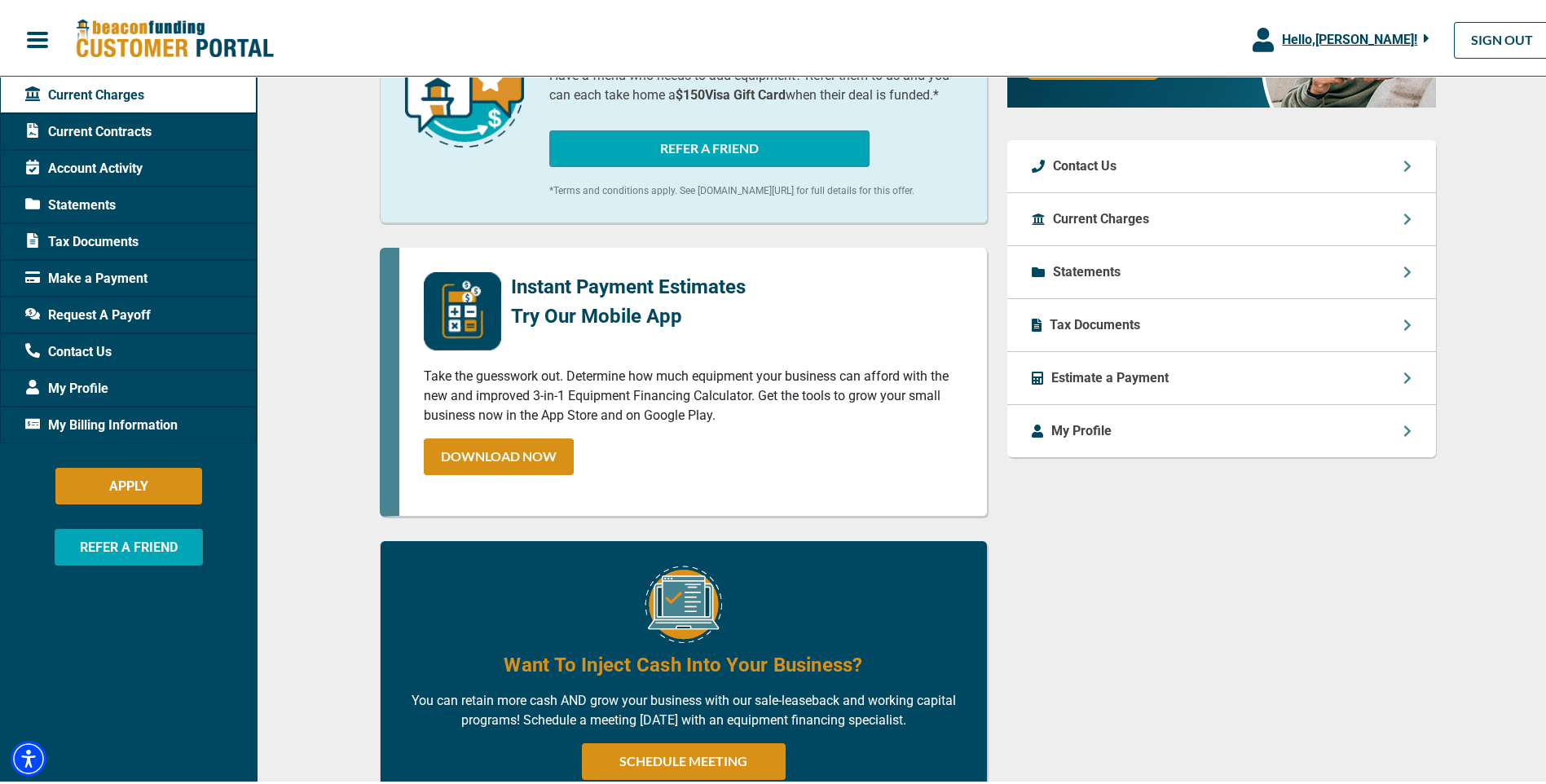
click at [1155, 270] on div "Statements" at bounding box center [1222, 269] width 428 height 53
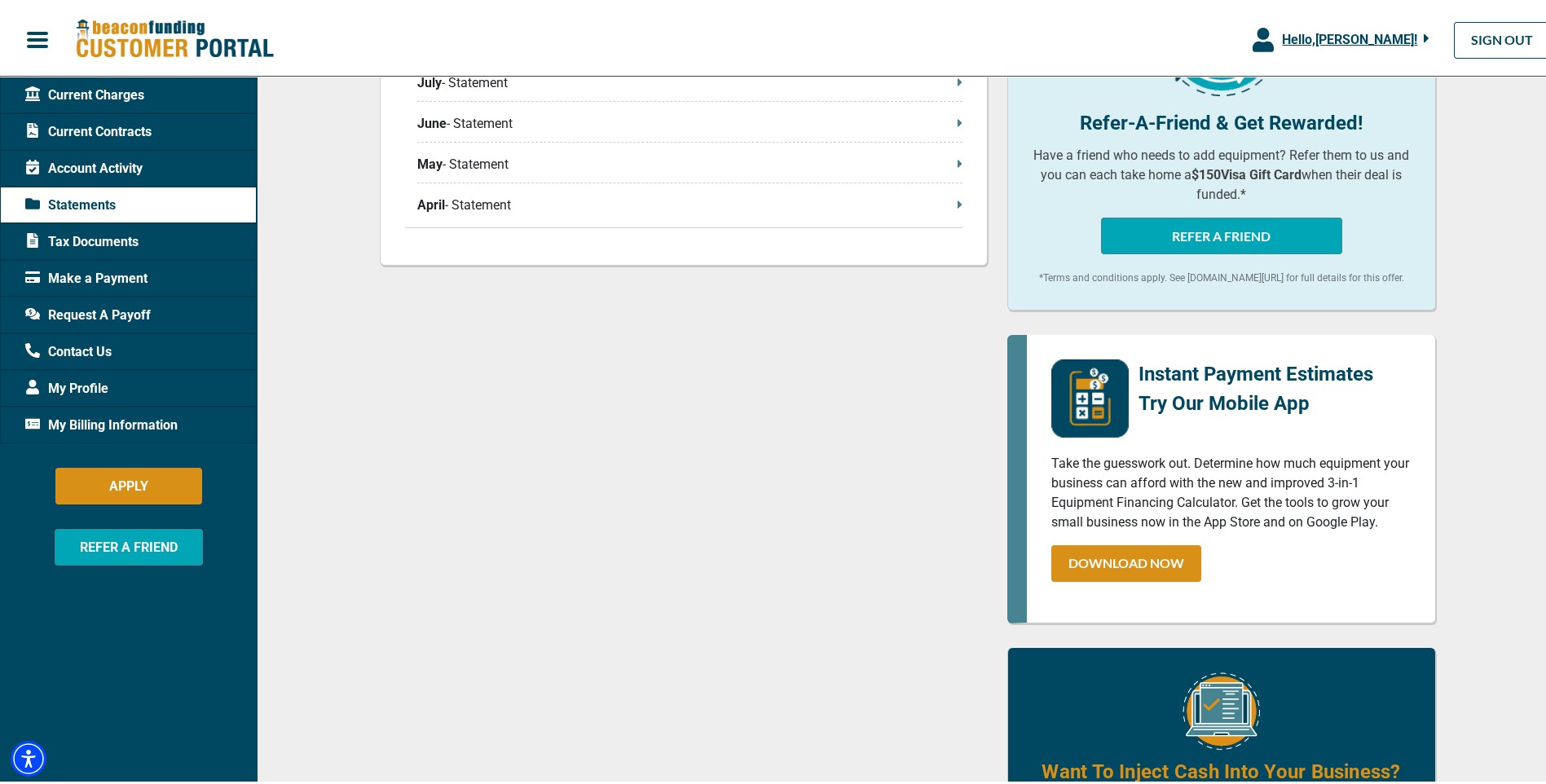
scroll to position [244, 0]
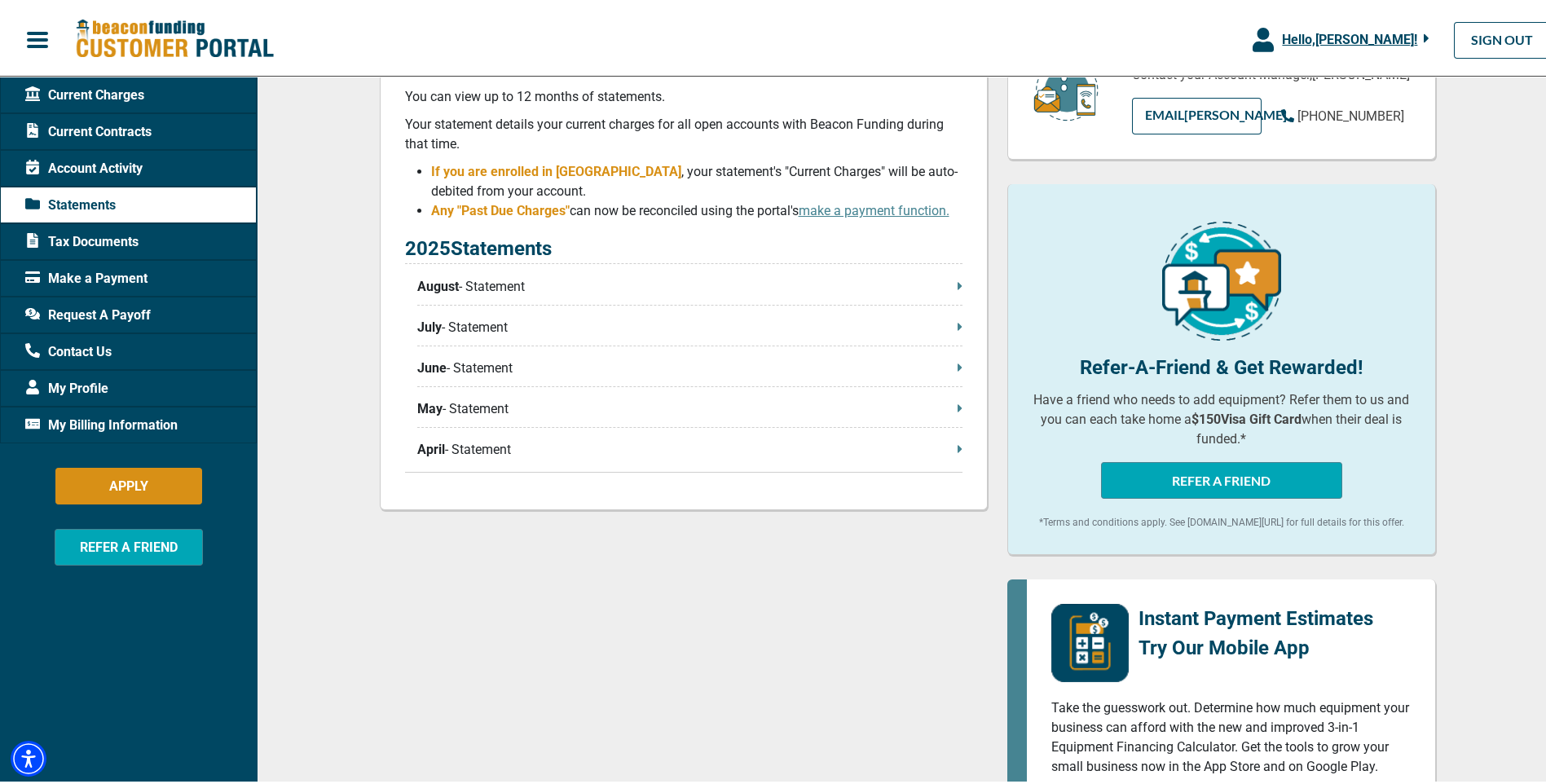
click at [457, 444] on p "April - Statement" at bounding box center [689, 446] width 545 height 19
click at [450, 403] on p "May - Statement" at bounding box center [689, 405] width 545 height 19
click at [464, 367] on p "June - Statement" at bounding box center [689, 365] width 545 height 19
click at [478, 289] on p "August - Statement" at bounding box center [689, 283] width 545 height 19
click at [454, 450] on p "April - Statement" at bounding box center [689, 446] width 545 height 19
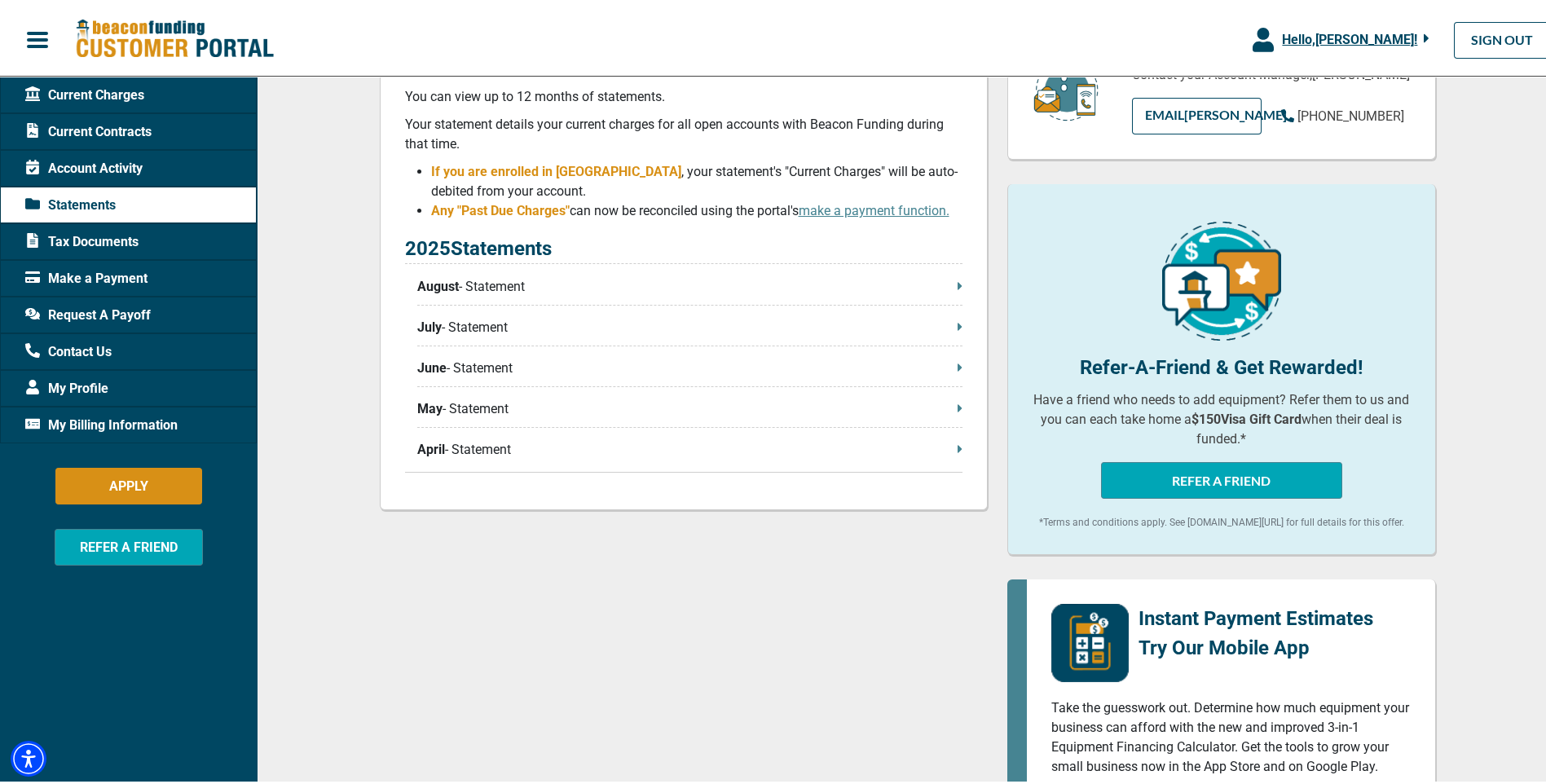
click at [459, 402] on p "May - Statement" at bounding box center [689, 405] width 545 height 19
drag, startPoint x: 456, startPoint y: 365, endPoint x: 674, endPoint y: 402, distance: 221.1
click at [456, 366] on p "June - Statement" at bounding box center [689, 365] width 545 height 19
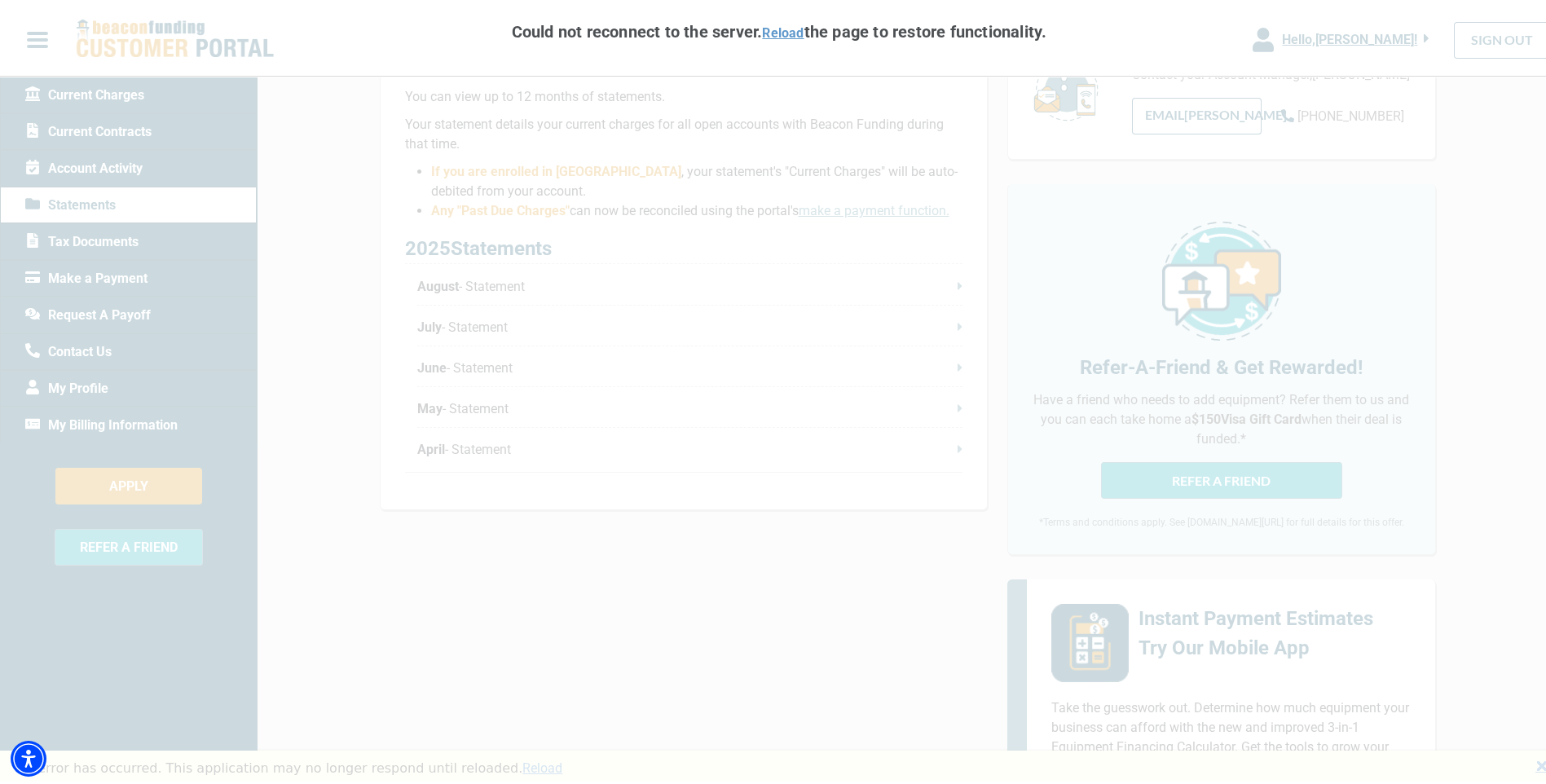
click at [609, 627] on div "Could not reconnect to the server. Reload the page to restore functionality. Re…" at bounding box center [779, 392] width 1559 height 784
click at [781, 29] on link "Reload" at bounding box center [782, 29] width 41 height 16
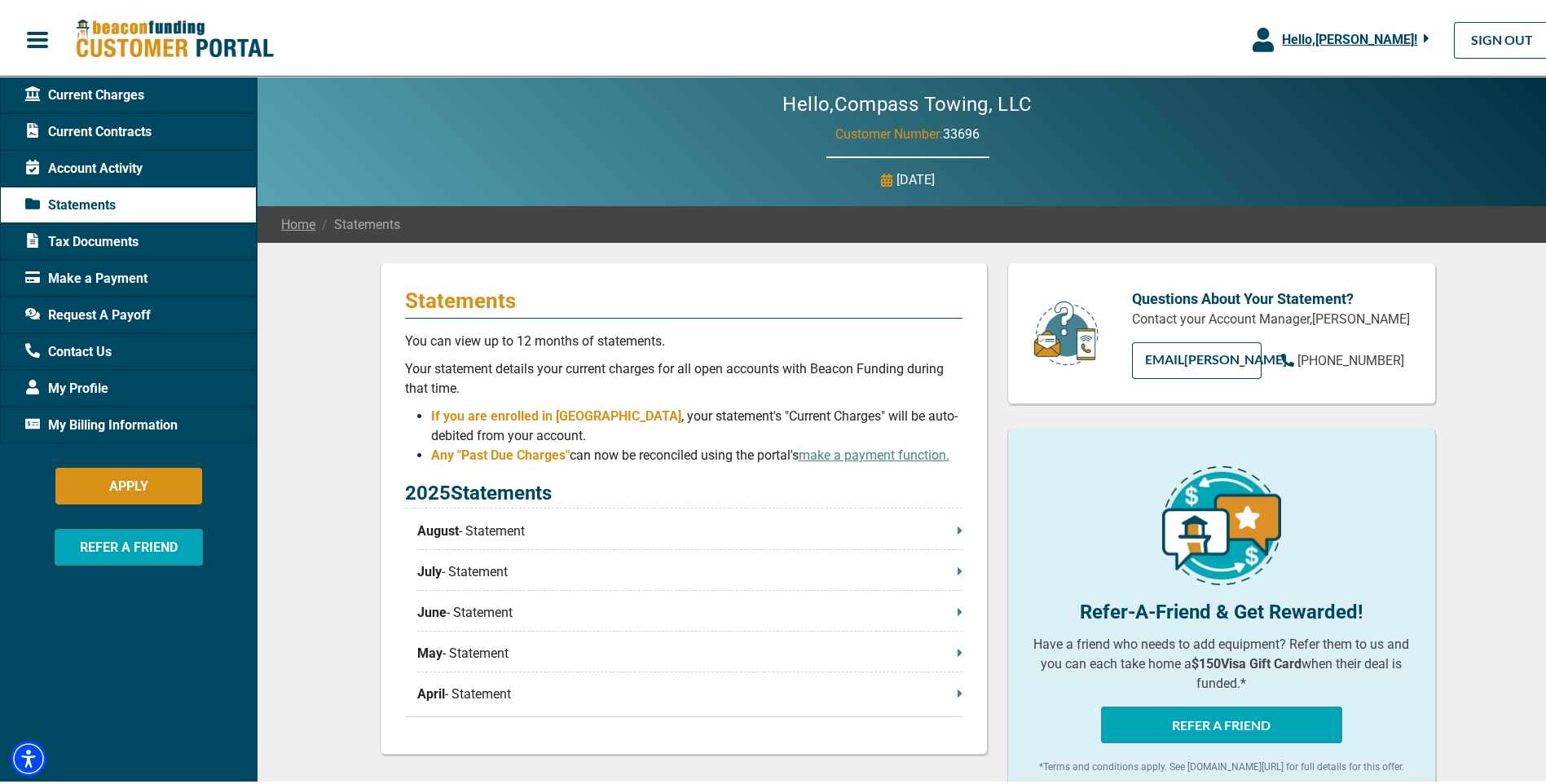
click at [500, 608] on p "June - Statement" at bounding box center [689, 609] width 545 height 19
drag, startPoint x: 468, startPoint y: 574, endPoint x: 561, endPoint y: 573, distance: 93.0
click at [467, 574] on p "July - Statement" at bounding box center [689, 568] width 545 height 19
drag, startPoint x: 506, startPoint y: 523, endPoint x: 702, endPoint y: 528, distance: 196.1
click at [506, 523] on p "August - Statement" at bounding box center [689, 528] width 545 height 19
